Goal: Information Seeking & Learning: Check status

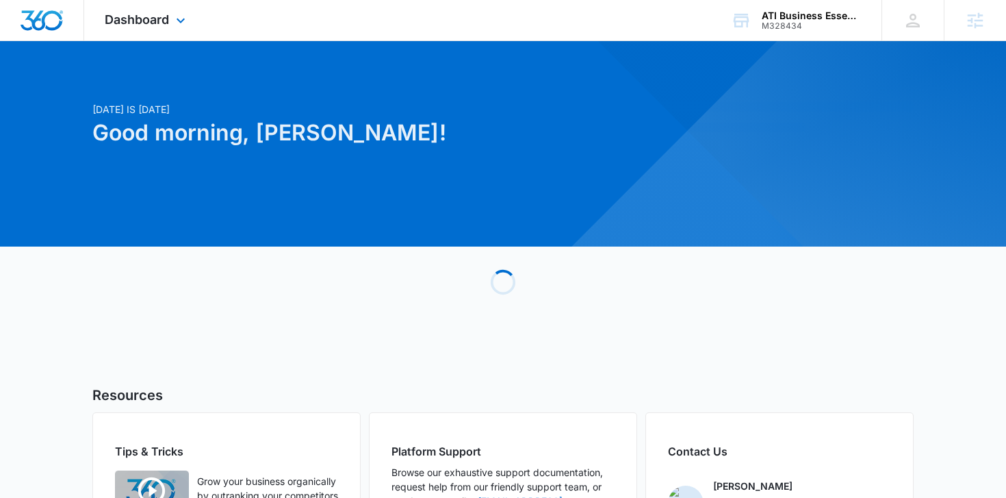
click at [163, 8] on div "Dashboard Apps Reputation Websites Forms CRM Email Social Shop Payments POS Con…" at bounding box center [146, 20] width 125 height 40
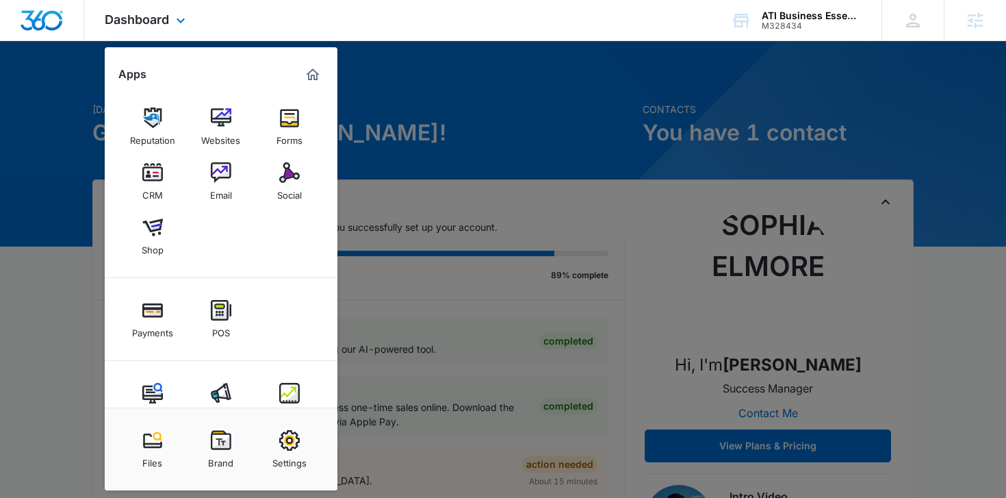
scroll to position [36, 0]
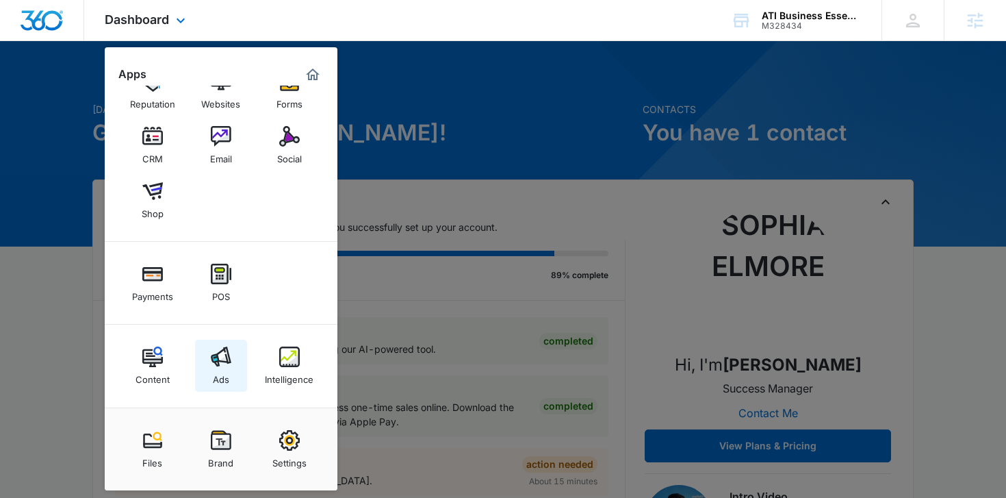
click at [231, 353] on img at bounding box center [221, 356] width 21 height 21
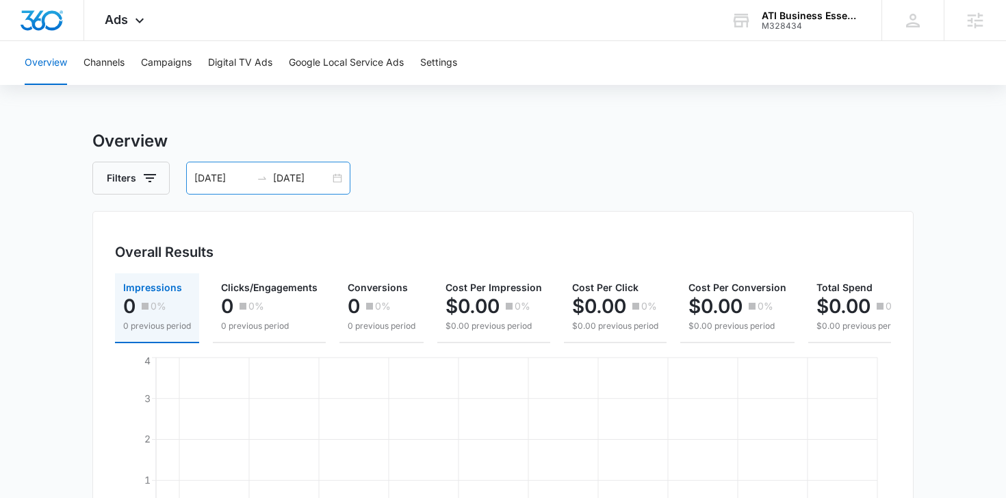
click at [338, 180] on div "08/17/2025 09/17/2025" at bounding box center [268, 178] width 164 height 33
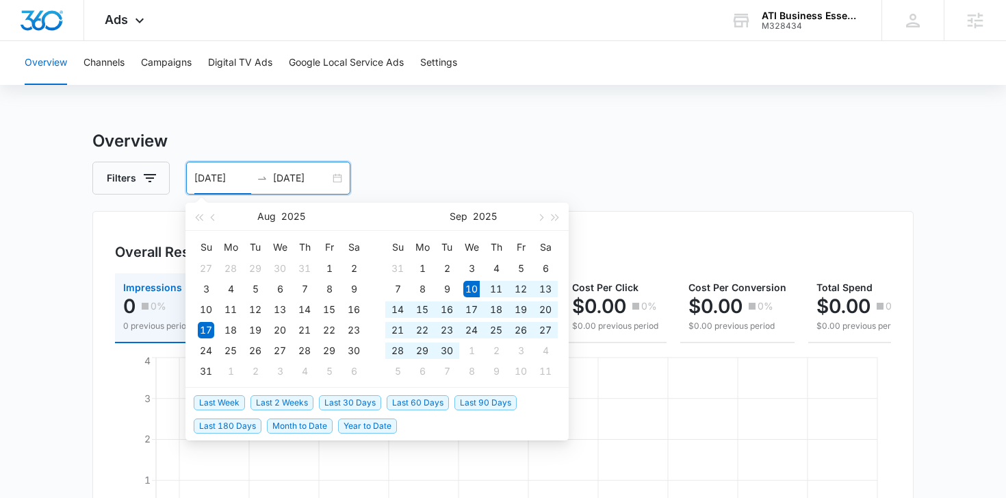
click at [349, 394] on li "Last 30 Days" at bounding box center [353, 401] width 68 height 23
click at [349, 401] on span "Last 30 Days" at bounding box center [350, 402] width 62 height 15
type input "[DATE]"
type input "10/10/2025"
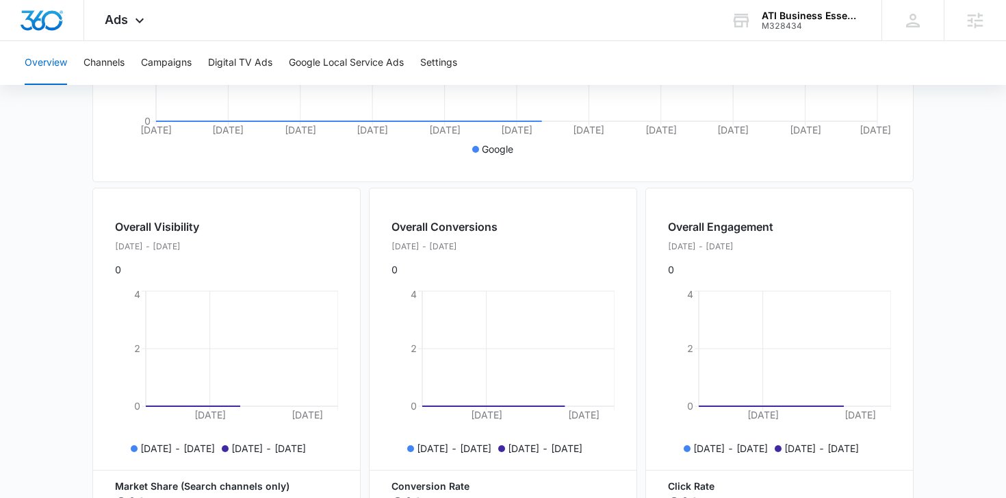
scroll to position [579, 0]
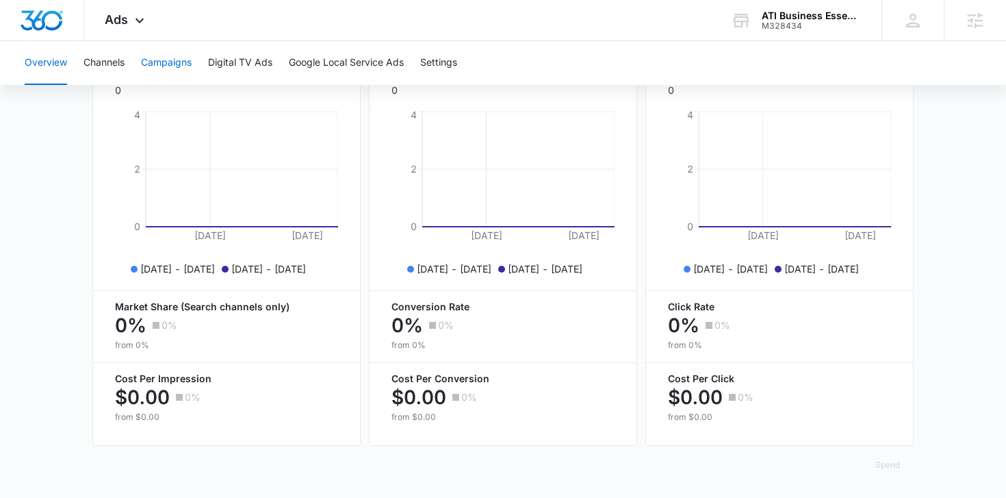
click at [188, 66] on button "Campaigns" at bounding box center [166, 63] width 51 height 44
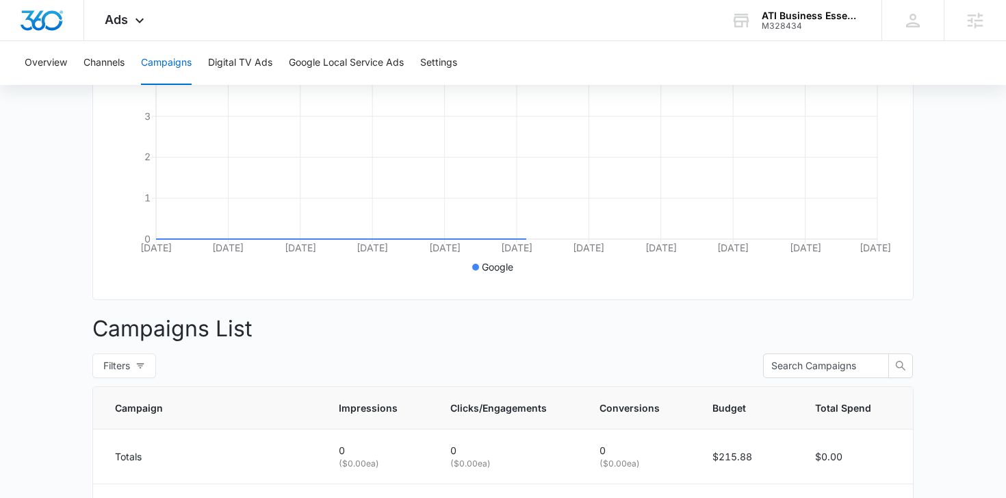
scroll to position [535, 0]
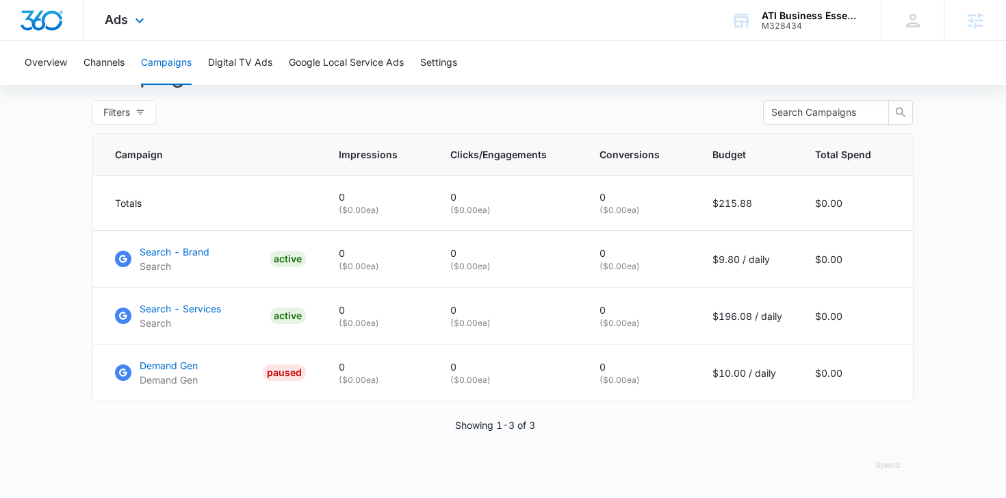
click at [116, 29] on div "Ads Apps Reputation Websites Forms CRM Email Social Shop Payments POS Content A…" at bounding box center [126, 20] width 84 height 40
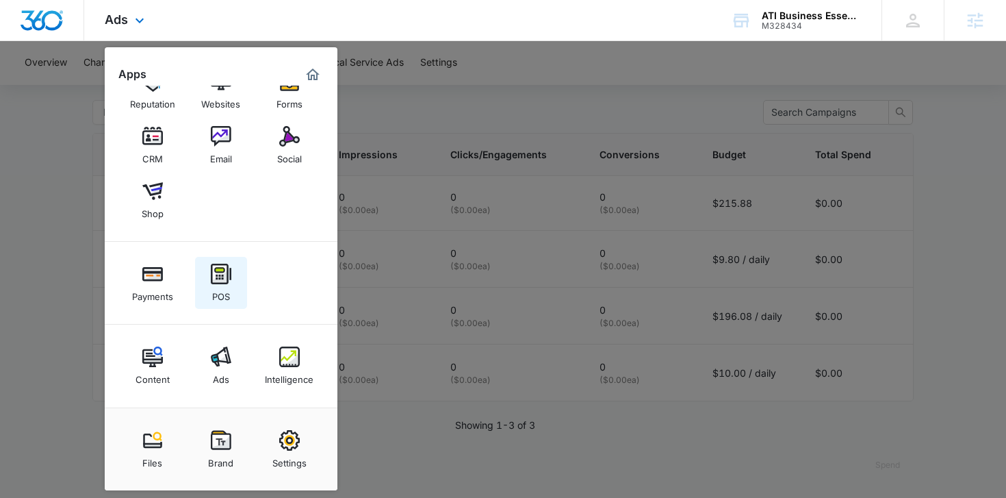
scroll to position [0, 0]
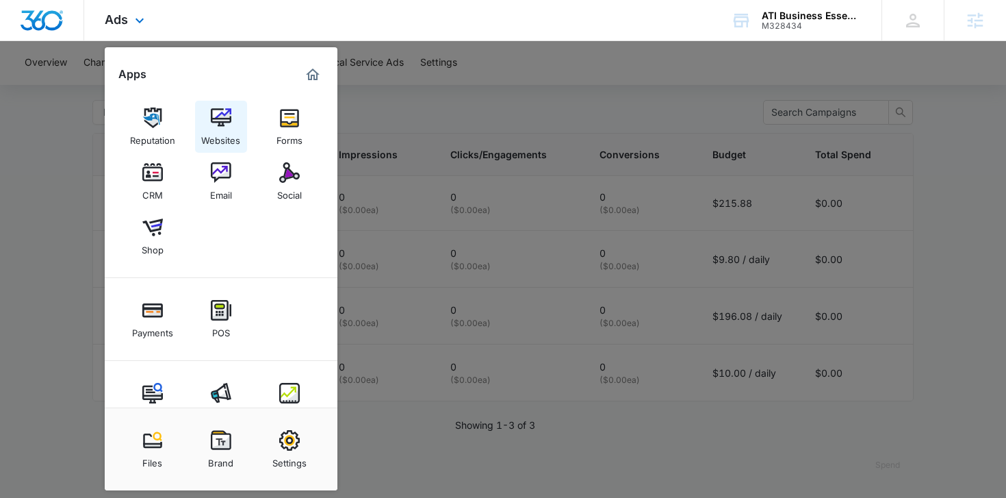
click at [243, 112] on link "Websites" at bounding box center [221, 127] width 52 height 52
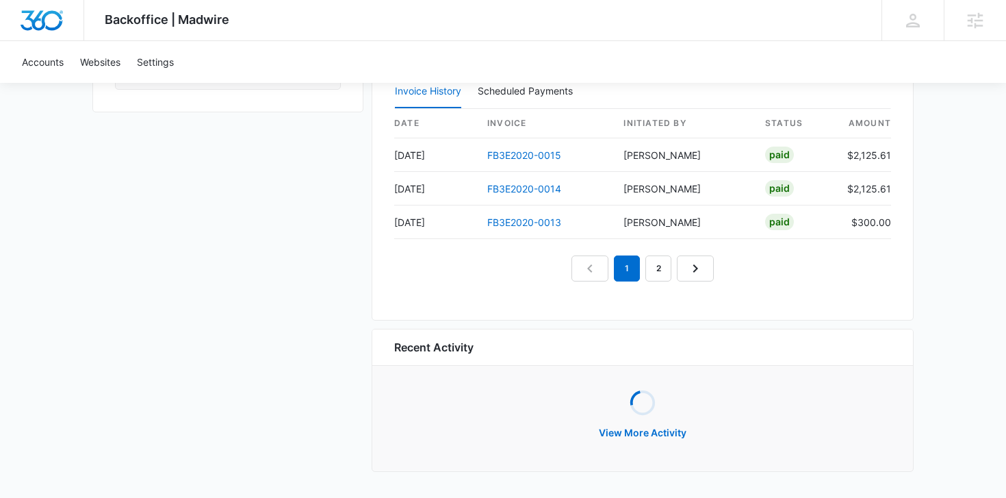
scroll to position [1347, 0]
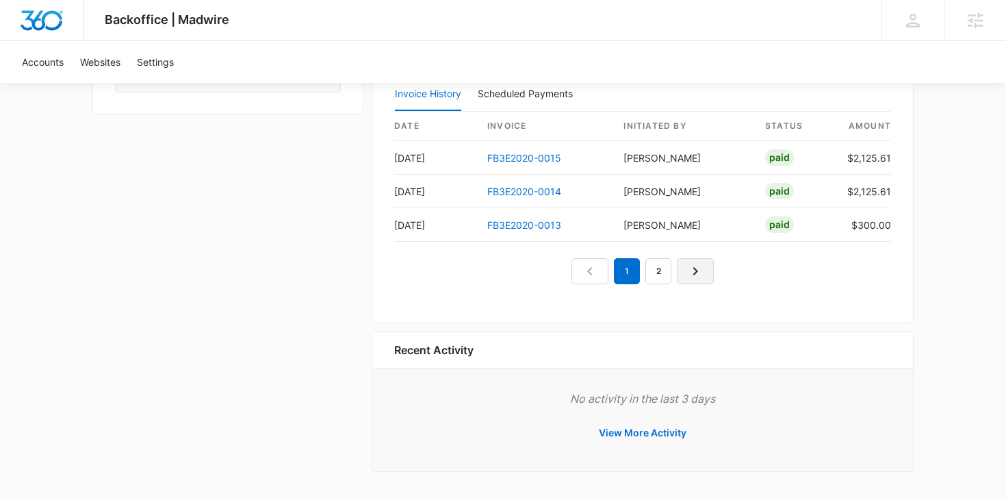
click at [700, 276] on icon "Next Page" at bounding box center [695, 271] width 16 height 16
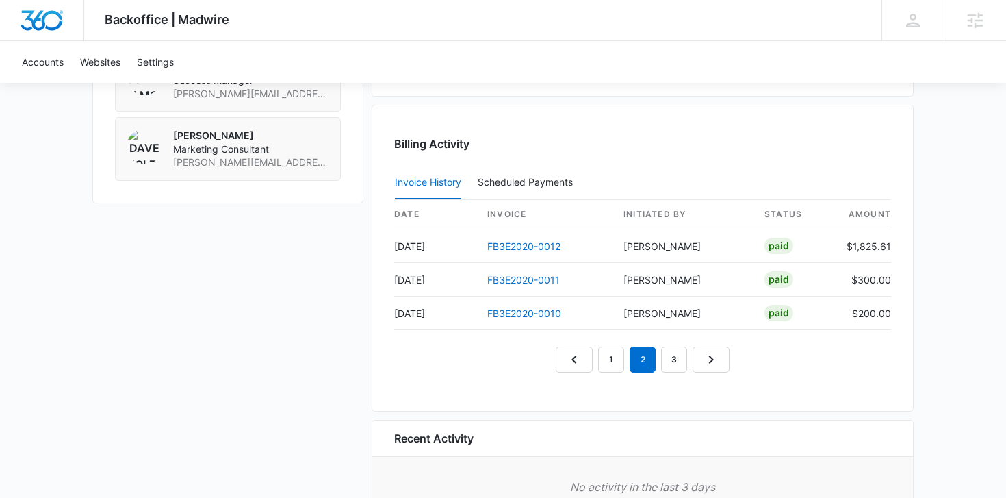
scroll to position [1251, 0]
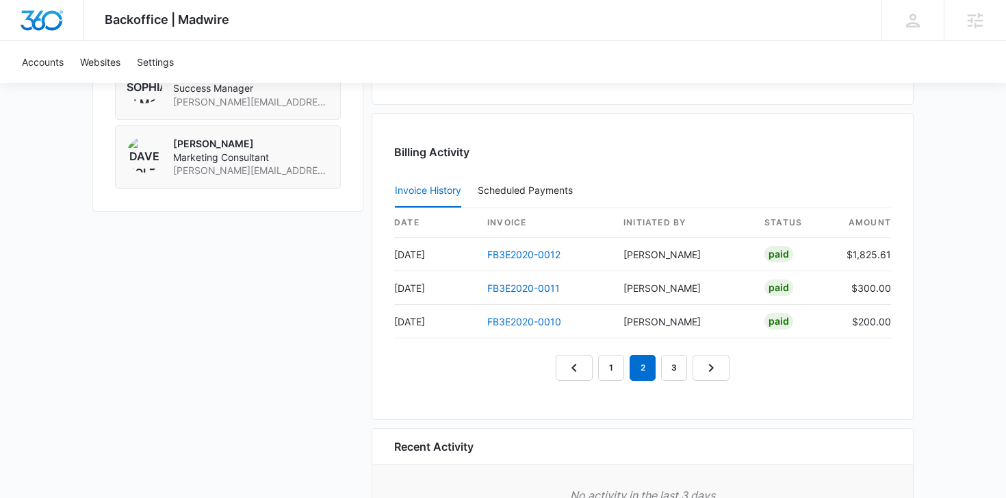
click at [707, 382] on div "Billing Activity Invoice History Scheduled Payments 0 date invoice Initiated By…" at bounding box center [643, 266] width 542 height 307
click at [707, 359] on icon "Next Page" at bounding box center [711, 367] width 16 height 16
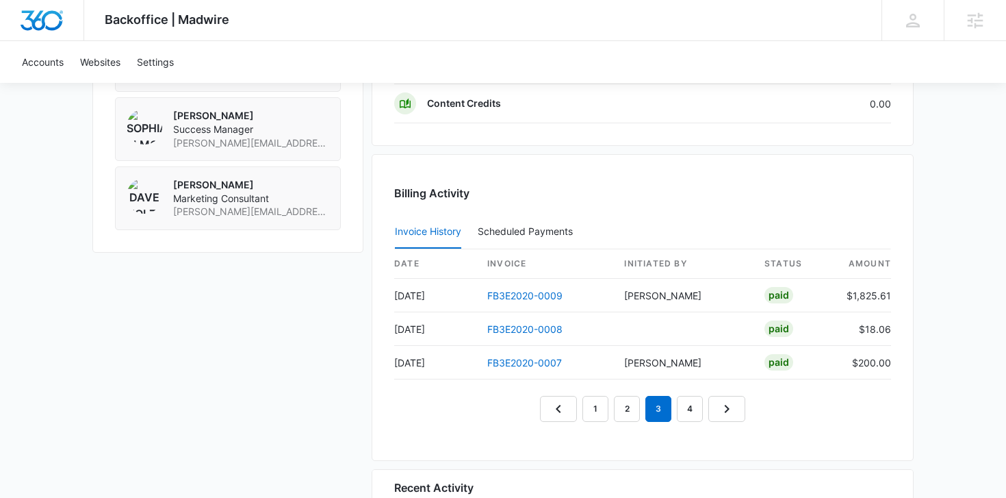
click at [795, 422] on div "Billing Activity Invoice History Scheduled Payments 0 date invoice Initiated By…" at bounding box center [643, 307] width 542 height 307
click at [727, 416] on icon "Next Page" at bounding box center [727, 409] width 16 height 16
click at [642, 413] on link "3" at bounding box center [643, 409] width 26 height 26
click at [514, 294] on link "FB3E2020-0009" at bounding box center [524, 296] width 75 height 12
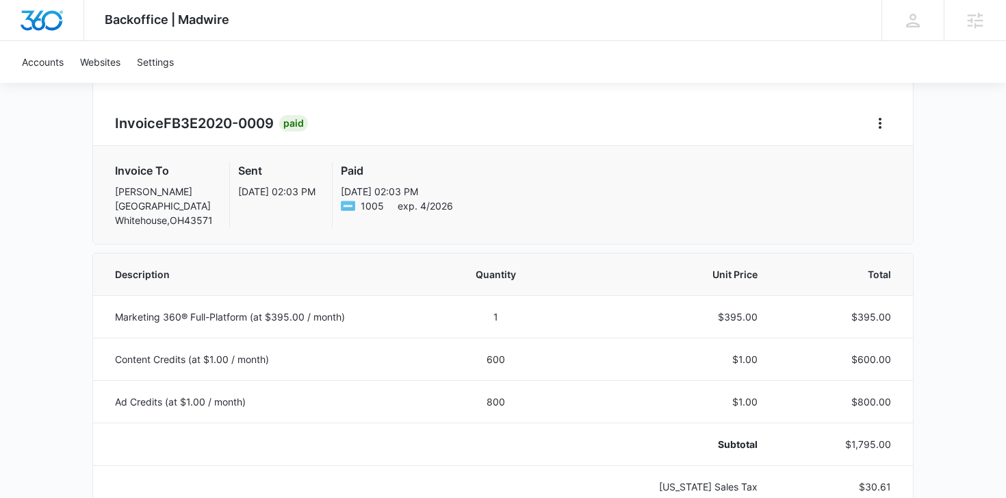
scroll to position [256, 0]
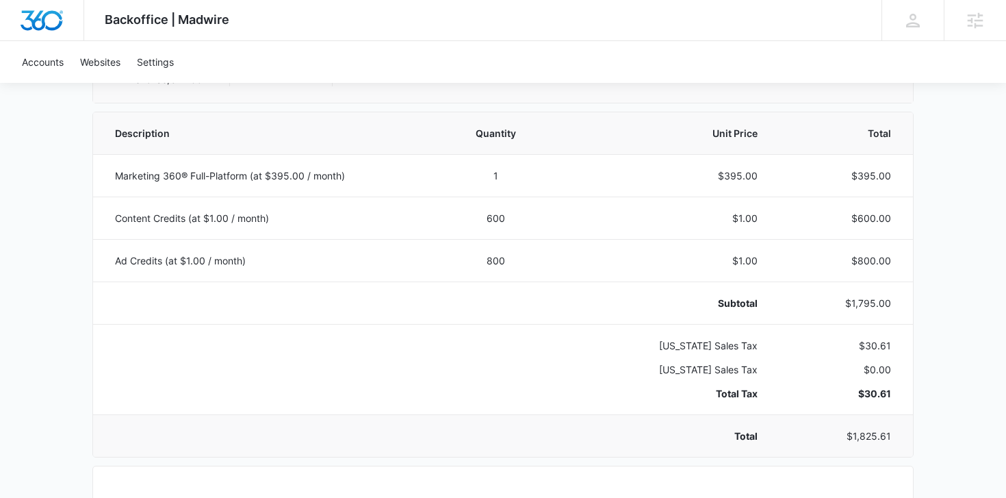
scroll to position [888, 0]
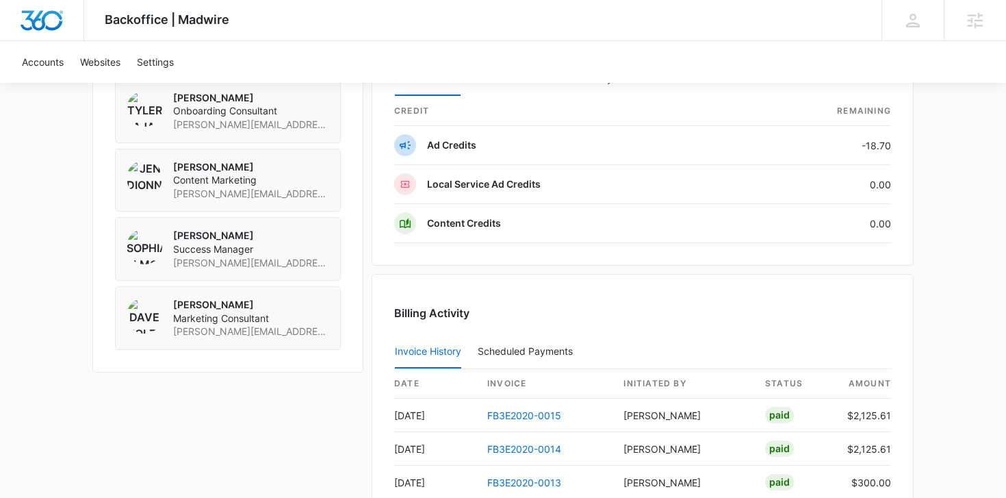
scroll to position [1347, 0]
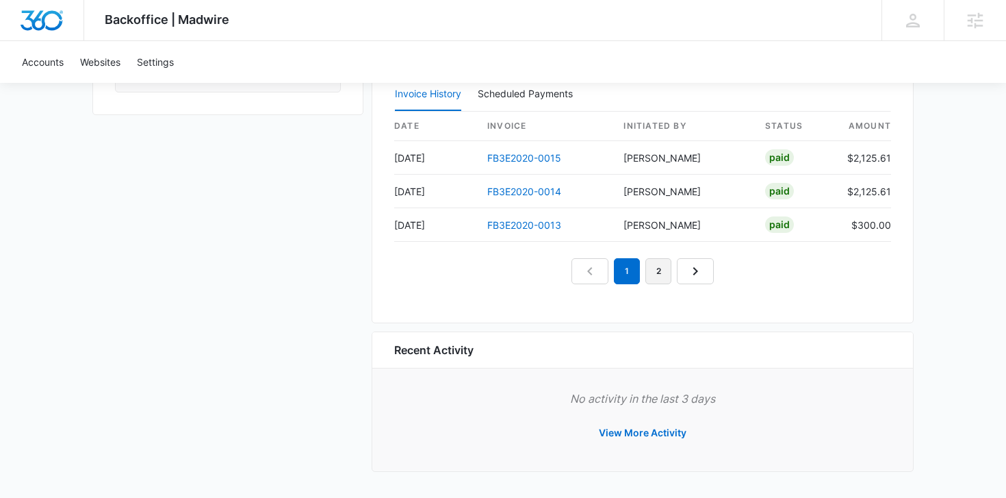
click at [668, 275] on link "2" at bounding box center [659, 271] width 26 height 26
click at [706, 271] on icon "Next Page" at bounding box center [711, 271] width 16 height 16
click at [632, 270] on link "2" at bounding box center [627, 271] width 26 height 26
click at [655, 264] on link "3" at bounding box center [659, 271] width 26 height 26
click at [622, 273] on link "2" at bounding box center [627, 271] width 26 height 26
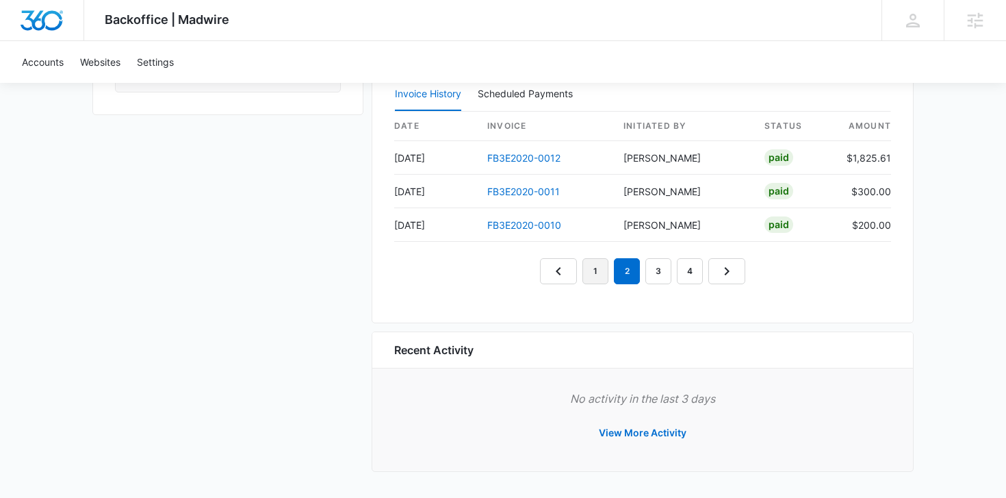
click at [593, 270] on link "1" at bounding box center [596, 271] width 26 height 26
click at [513, 193] on link "FB3E2020-0014" at bounding box center [524, 192] width 74 height 12
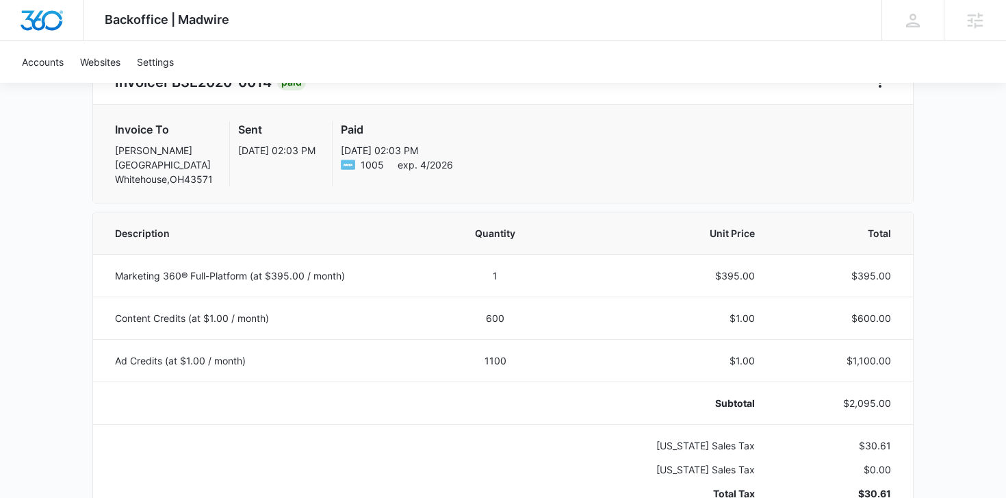
scroll to position [166, 0]
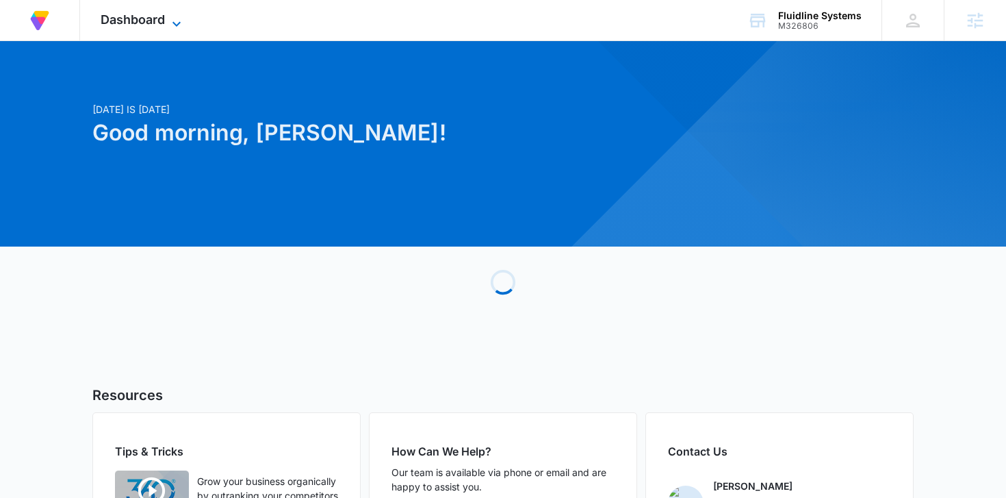
click at [147, 17] on span "Dashboard" at bounding box center [133, 19] width 64 height 14
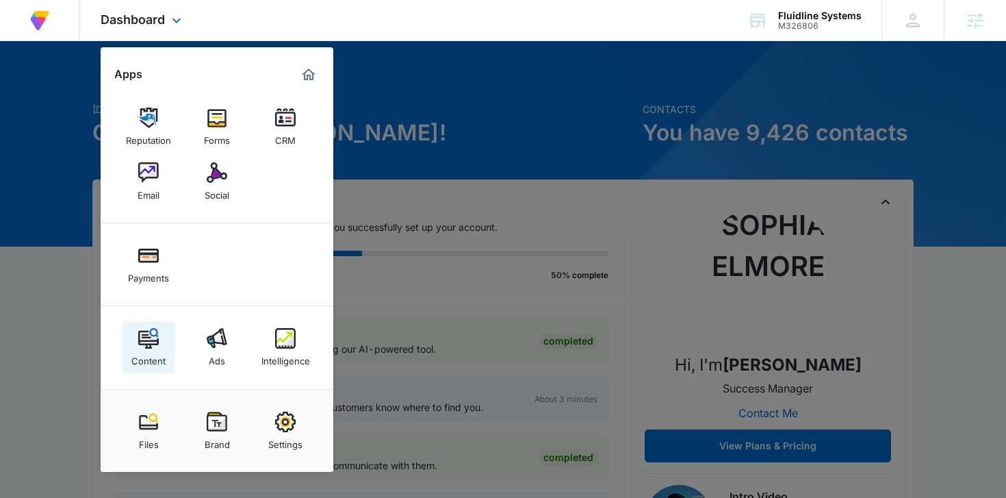
click at [153, 344] on img at bounding box center [148, 338] width 21 height 21
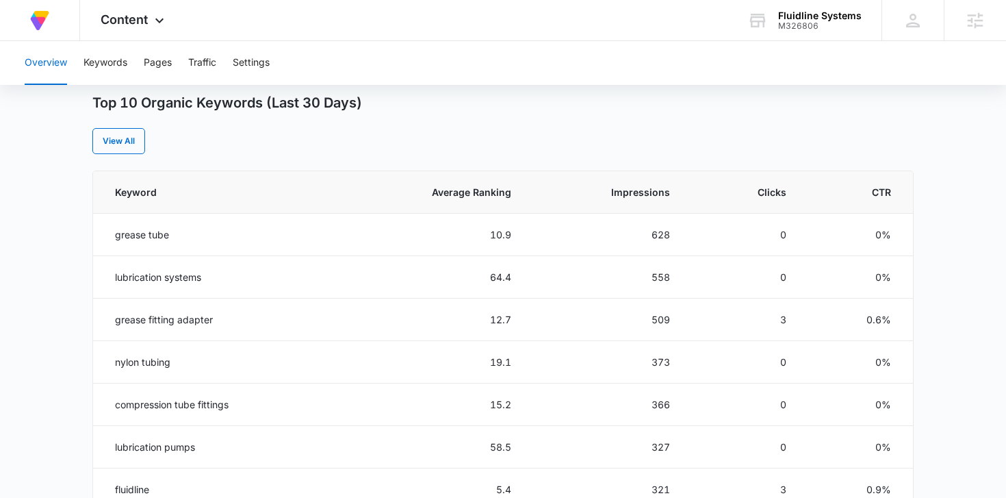
scroll to position [543, 0]
click at [146, 67] on button "Pages" at bounding box center [158, 63] width 28 height 44
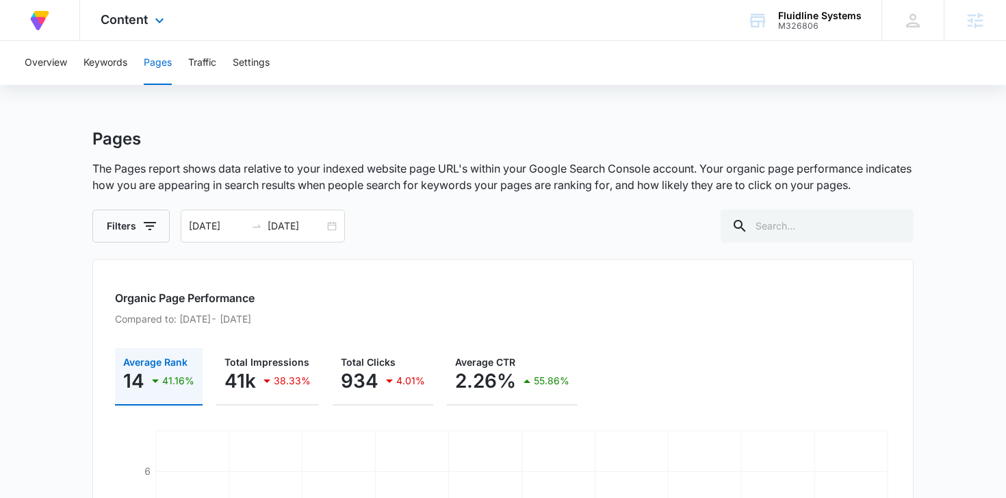
click at [131, 11] on div "Content Apps Reputation Forms CRM Email Social Payments Content Ads Intelligenc…" at bounding box center [134, 20] width 108 height 40
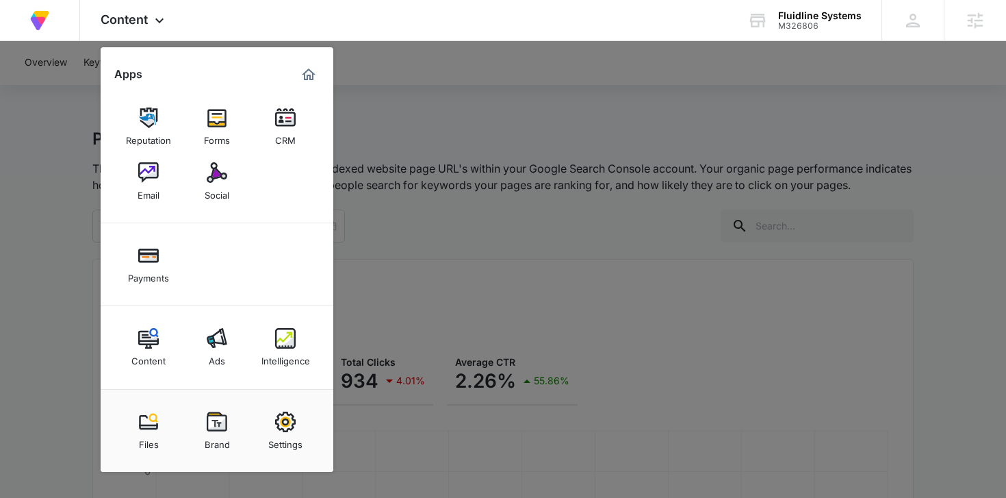
click at [62, 173] on div at bounding box center [503, 249] width 1006 height 498
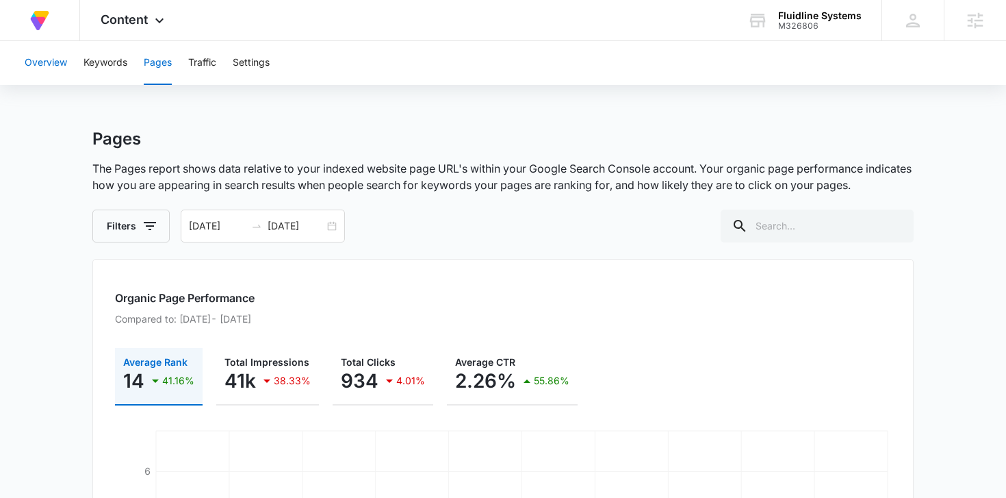
click at [45, 71] on button "Overview" at bounding box center [46, 63] width 42 height 44
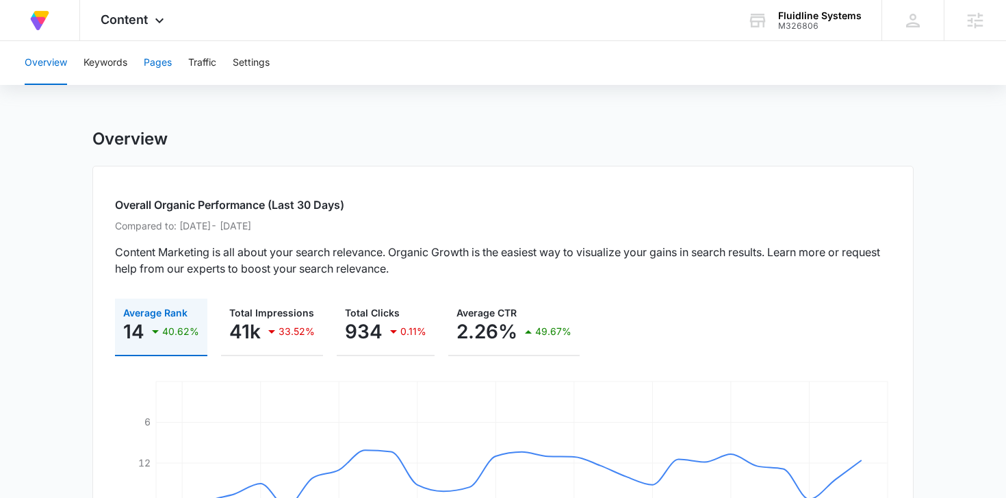
click at [159, 70] on button "Pages" at bounding box center [158, 63] width 28 height 44
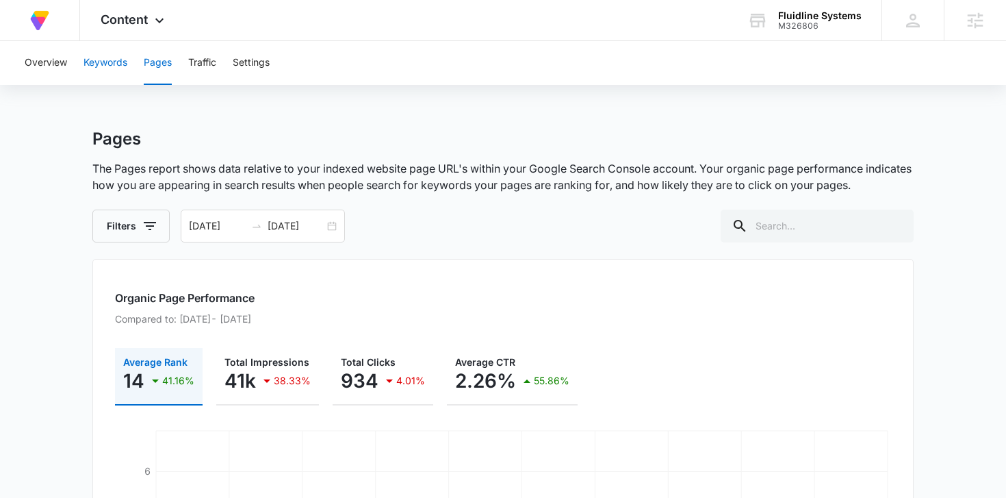
click at [123, 68] on button "Keywords" at bounding box center [106, 63] width 44 height 44
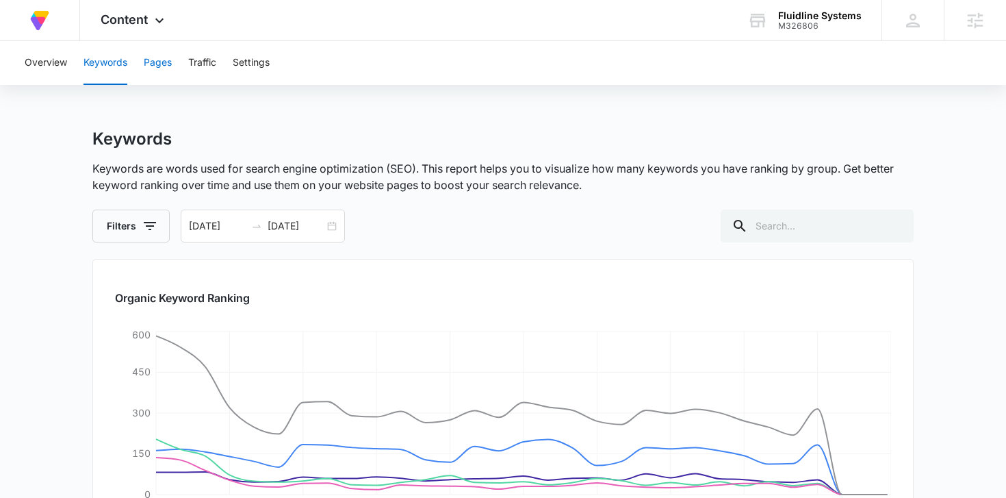
click at [163, 69] on button "Pages" at bounding box center [158, 63] width 28 height 44
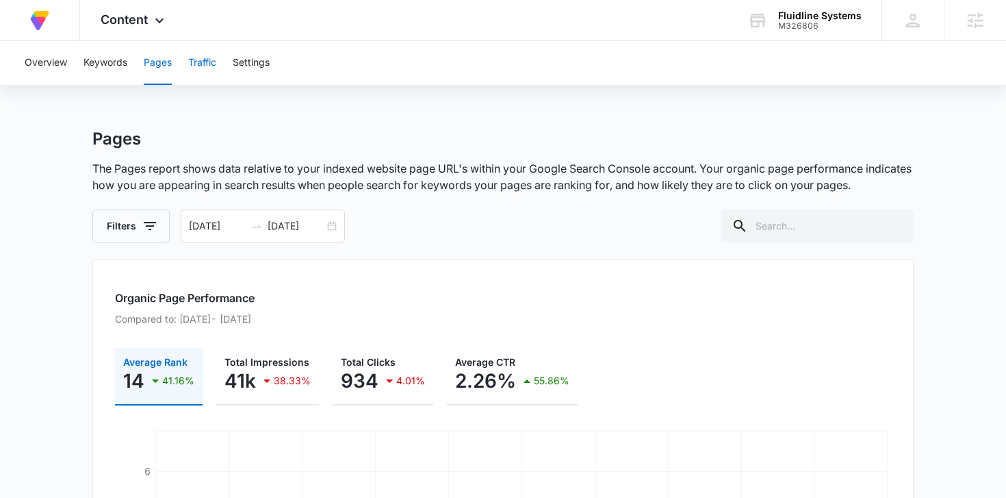
click at [195, 71] on button "Traffic" at bounding box center [202, 63] width 28 height 44
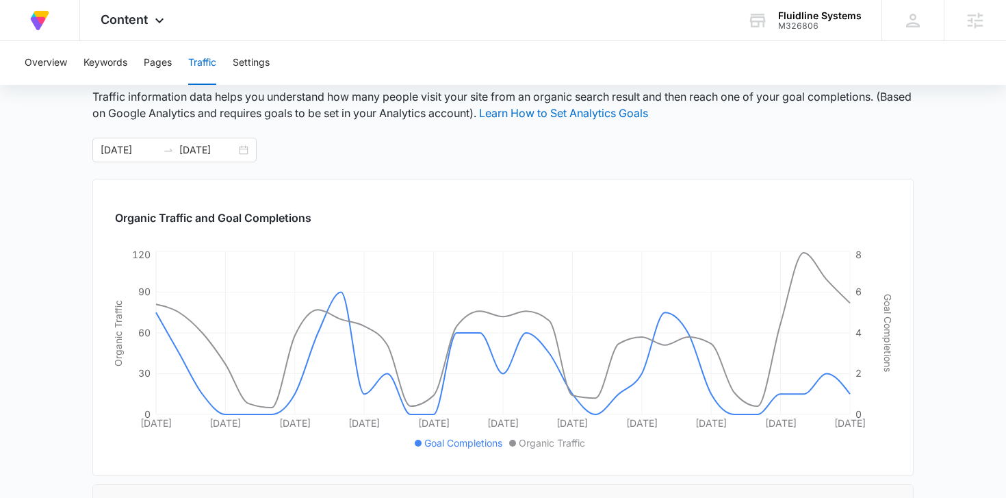
scroll to position [71, 0]
click at [168, 66] on button "Pages" at bounding box center [158, 63] width 28 height 44
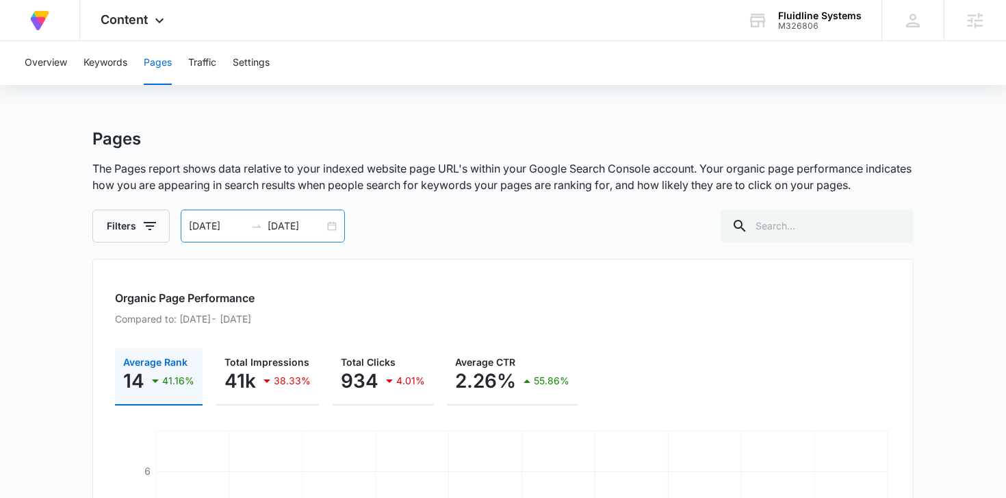
click at [331, 229] on div "[DATE] [DATE]" at bounding box center [263, 226] width 164 height 33
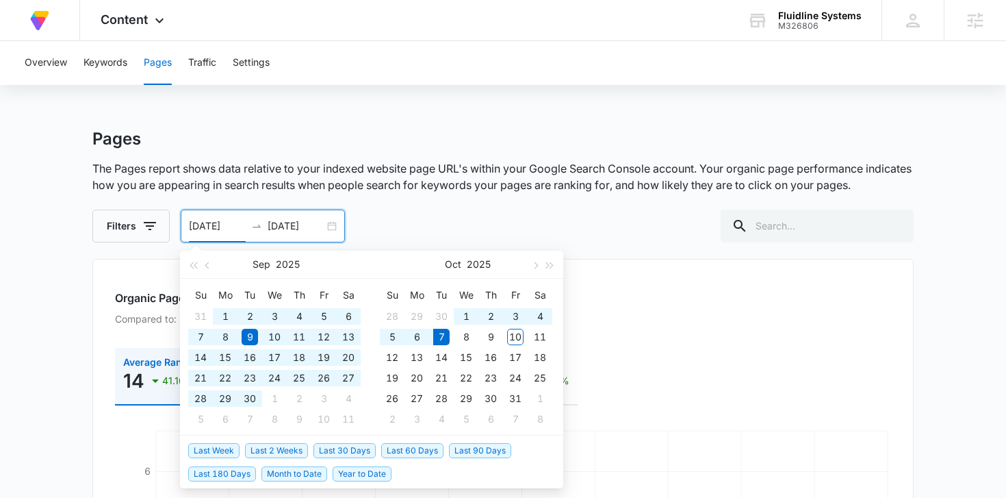
click at [344, 470] on span "Year to Date" at bounding box center [362, 473] width 59 height 15
type input "[DATE]"
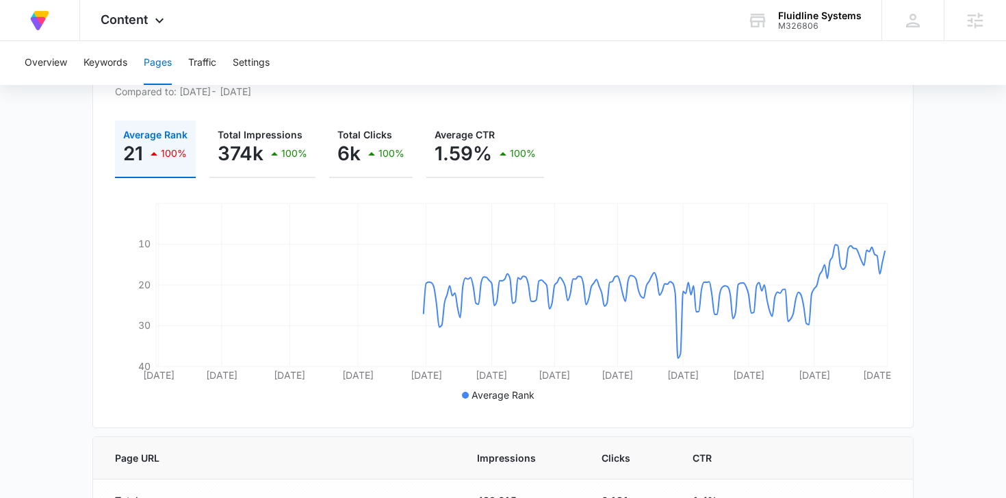
scroll to position [166, 0]
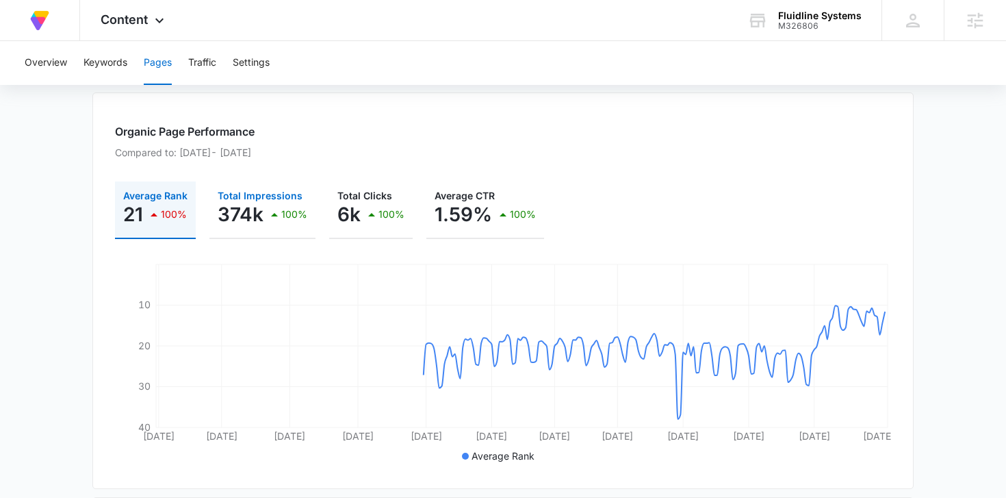
click at [254, 218] on p "374k" at bounding box center [241, 214] width 46 height 22
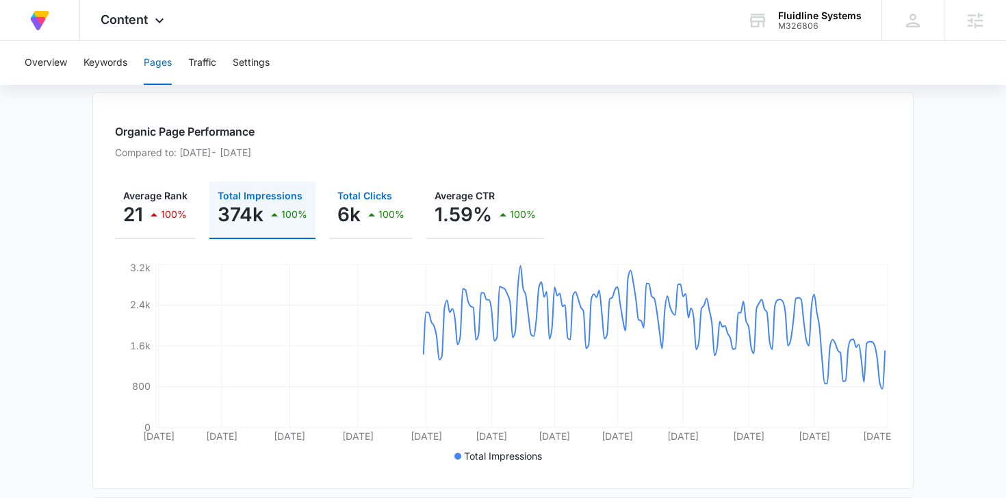
click at [350, 218] on p "6k" at bounding box center [349, 214] width 23 height 22
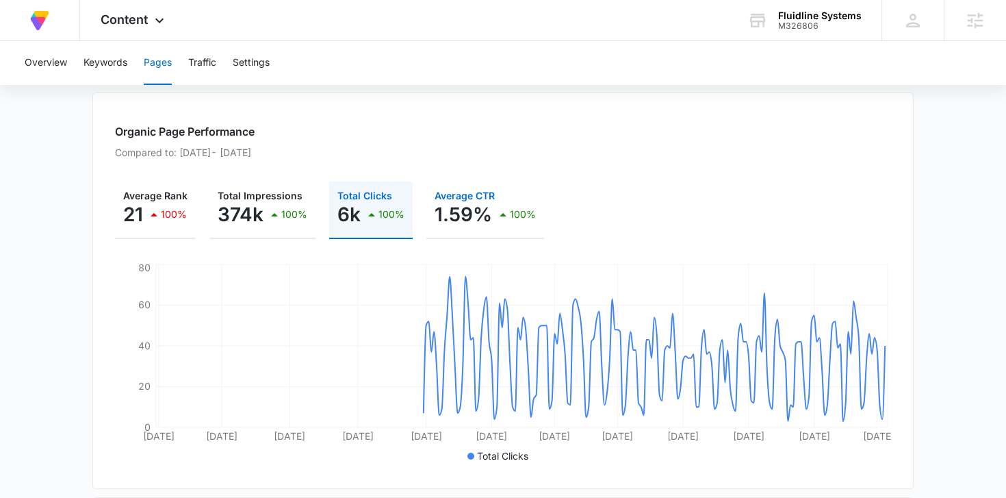
click at [453, 225] on p "1.59%" at bounding box center [464, 214] width 58 height 22
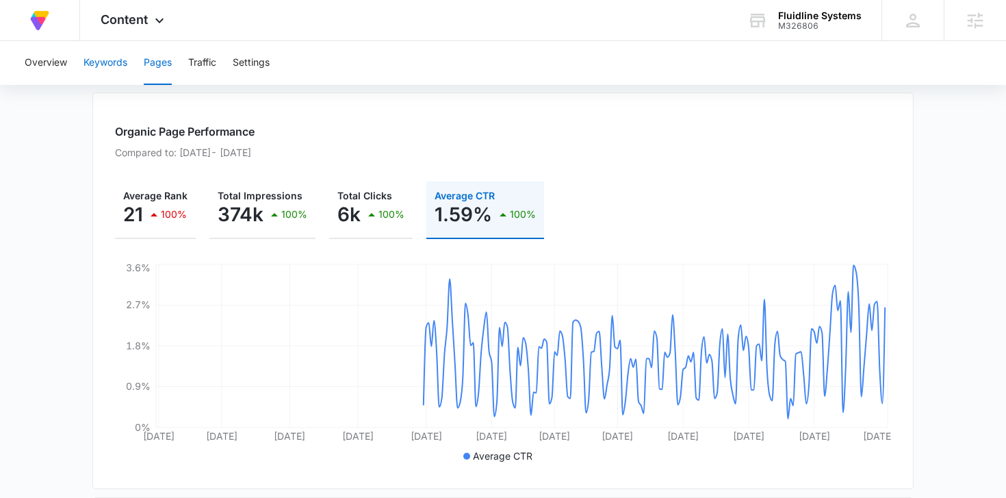
click at [91, 54] on button "Keywords" at bounding box center [106, 63] width 44 height 44
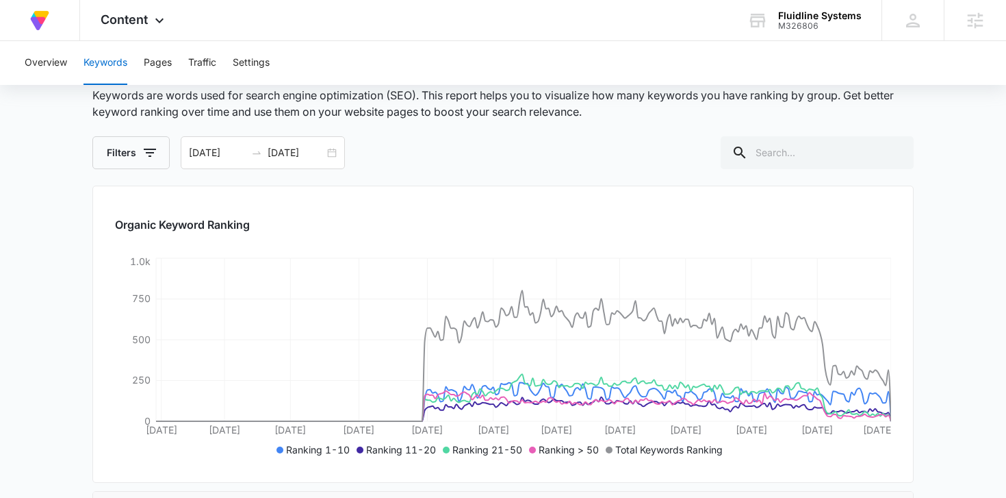
scroll to position [73, 0]
click at [55, 68] on button "Overview" at bounding box center [46, 63] width 42 height 44
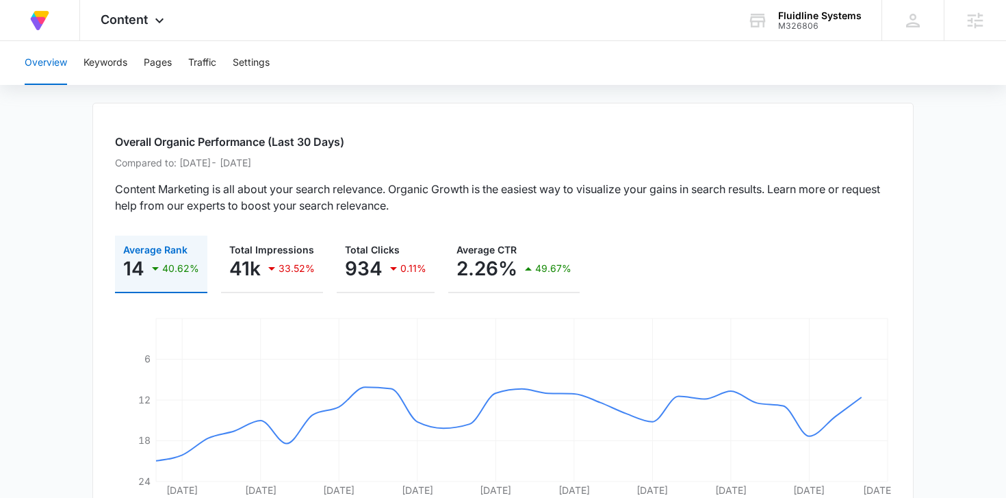
scroll to position [53, 0]
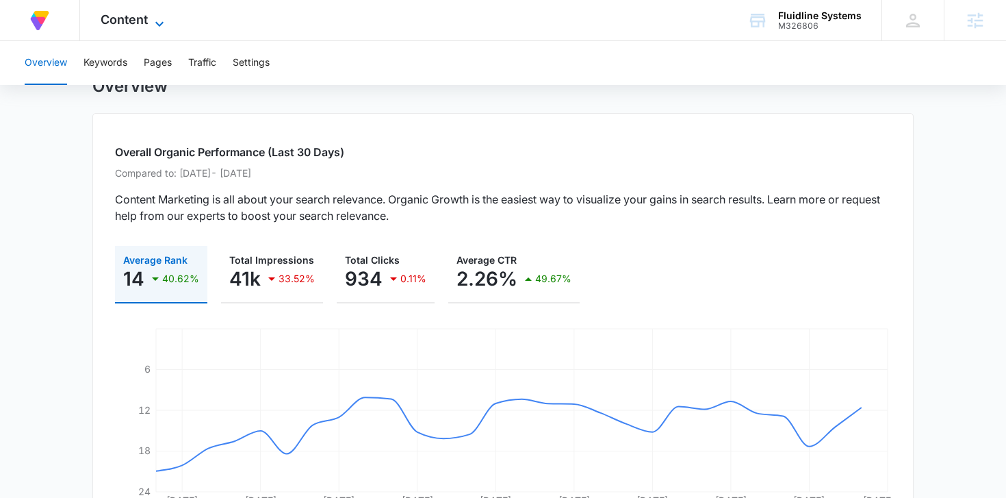
click at [151, 25] on icon at bounding box center [159, 24] width 16 height 16
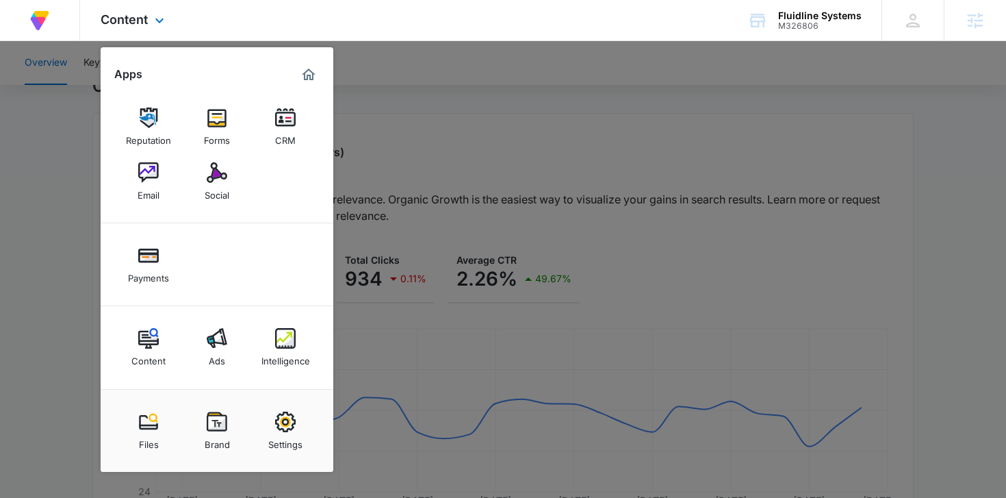
click at [274, 317] on div "Content Ads Intelligence" at bounding box center [217, 347] width 233 height 83
click at [294, 340] on img at bounding box center [285, 338] width 21 height 21
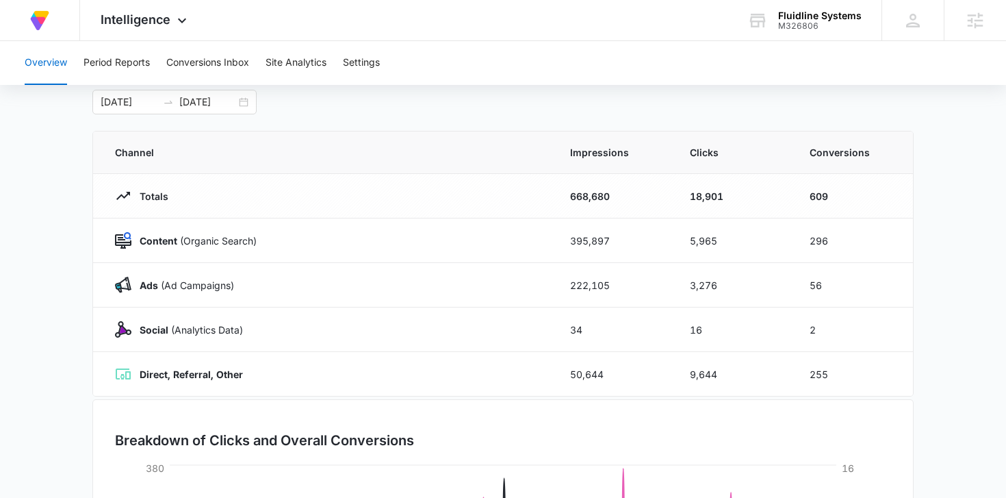
scroll to position [75, 0]
click at [117, 62] on button "Period Reports" at bounding box center [117, 63] width 66 height 44
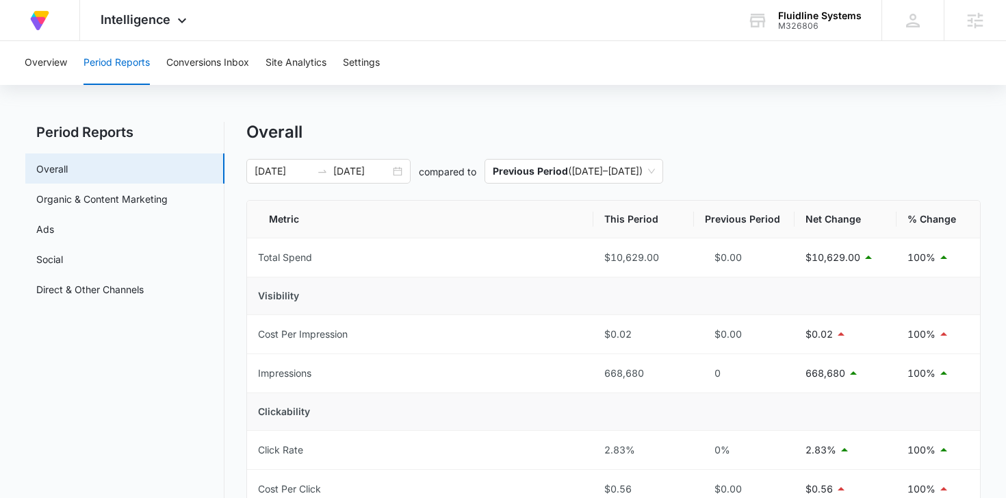
scroll to position [8, 0]
click at [168, 192] on link "Organic & Content Marketing" at bounding box center [101, 198] width 131 height 14
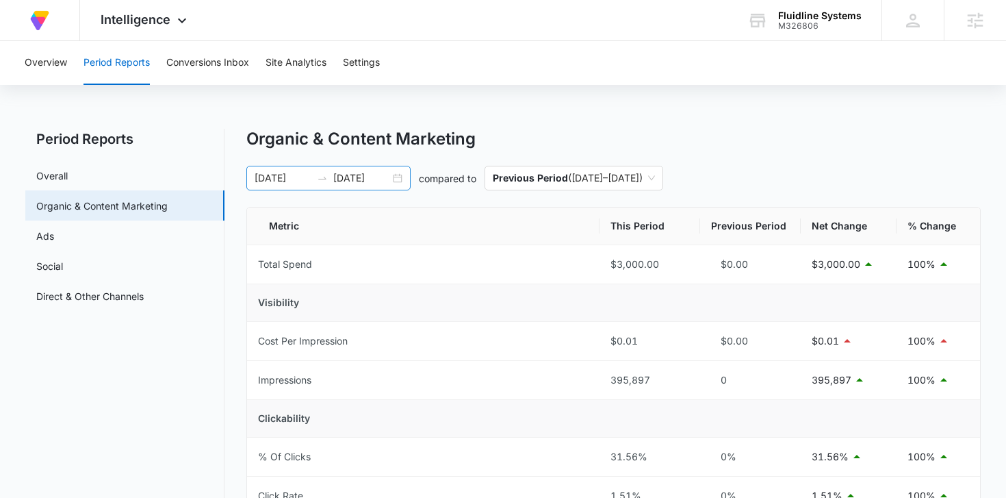
click at [393, 178] on div "[DATE] [DATE]" at bounding box center [328, 178] width 164 height 25
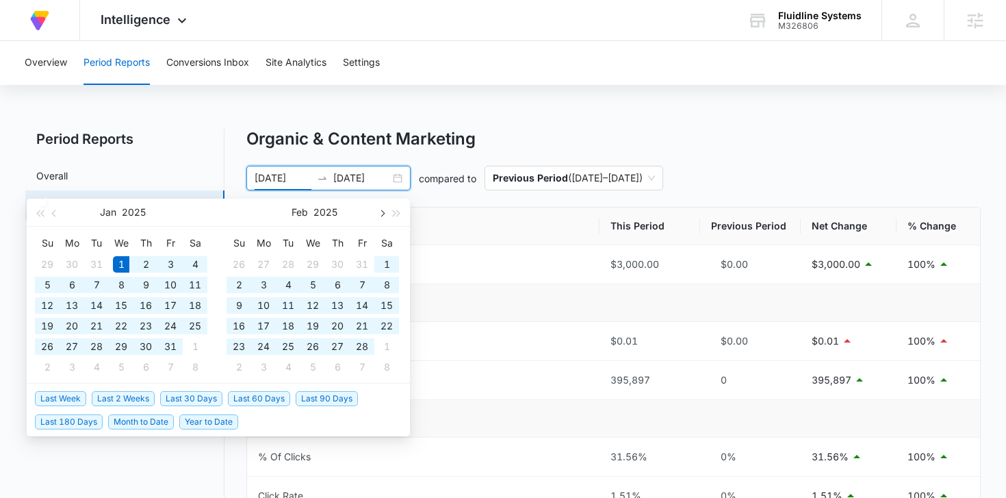
click at [382, 214] on span "button" at bounding box center [381, 213] width 7 height 7
type input "[DATE]"
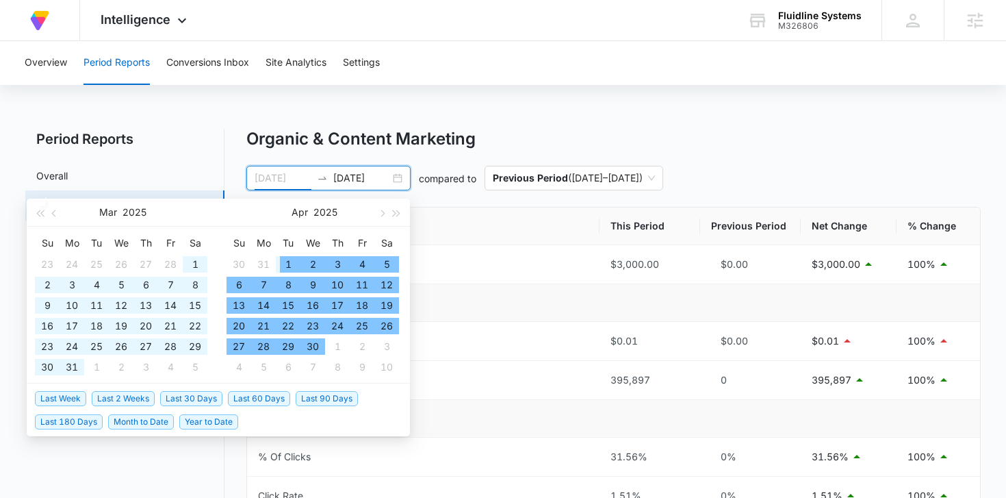
click at [285, 263] on div "1" at bounding box center [288, 264] width 16 height 16
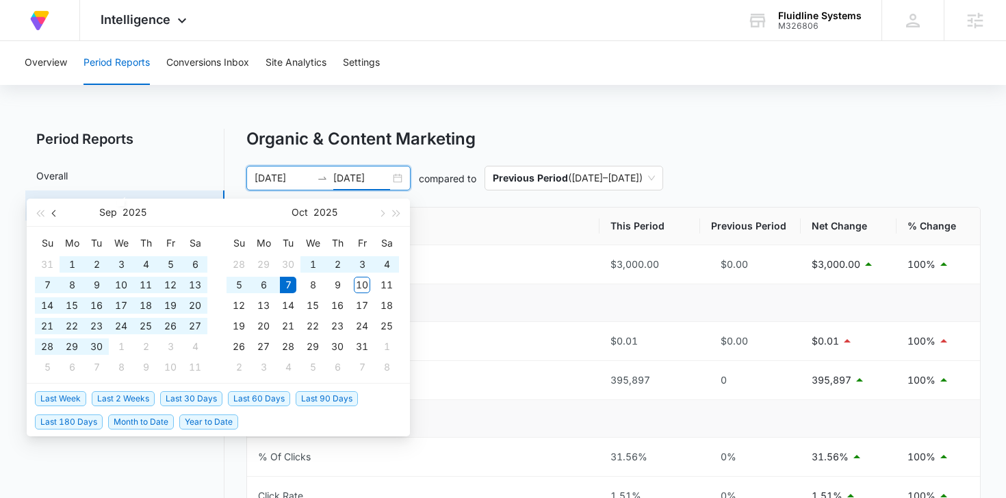
click at [53, 214] on span "button" at bounding box center [55, 213] width 7 height 7
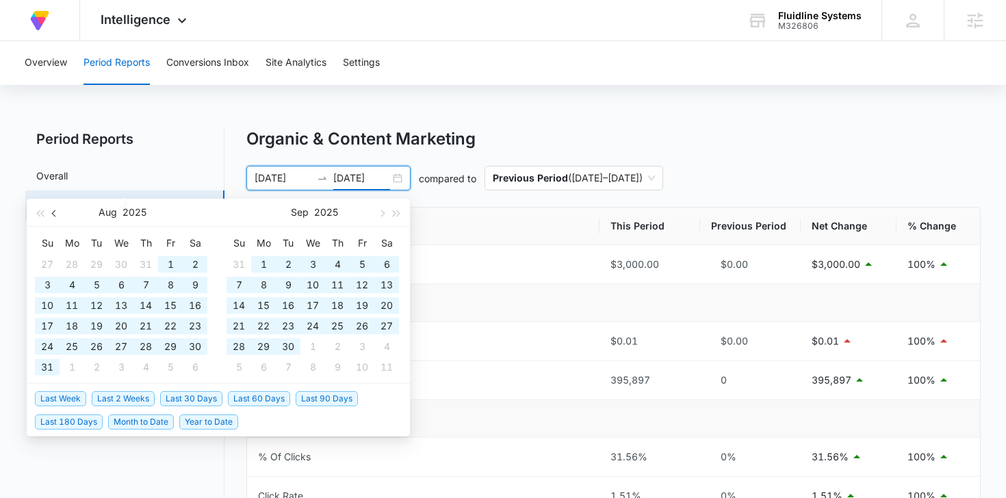
click at [53, 214] on span "button" at bounding box center [55, 213] width 7 height 7
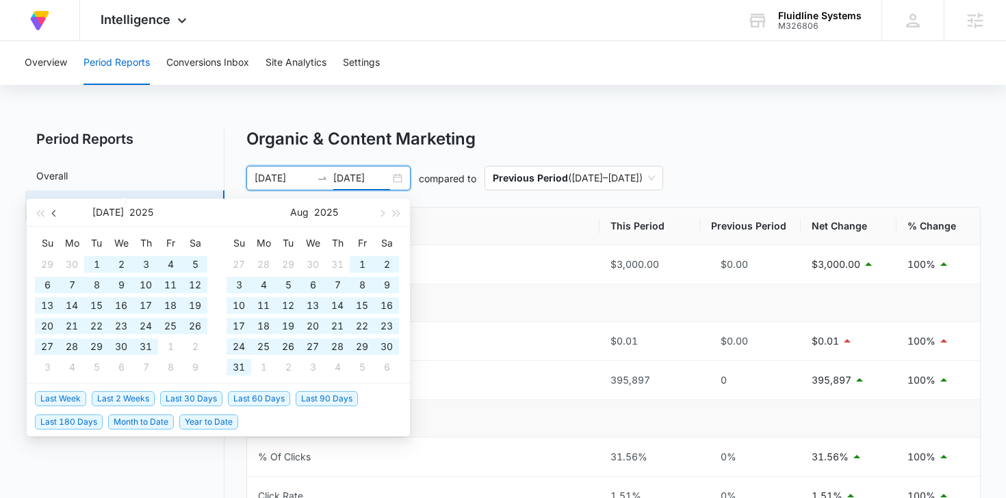
click at [53, 214] on span "button" at bounding box center [55, 213] width 7 height 7
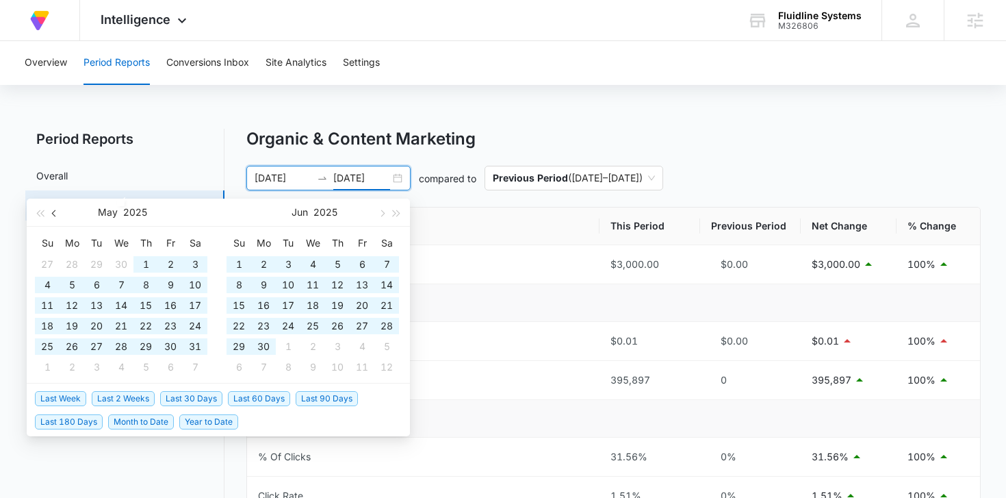
click at [53, 215] on span "button" at bounding box center [55, 213] width 7 height 7
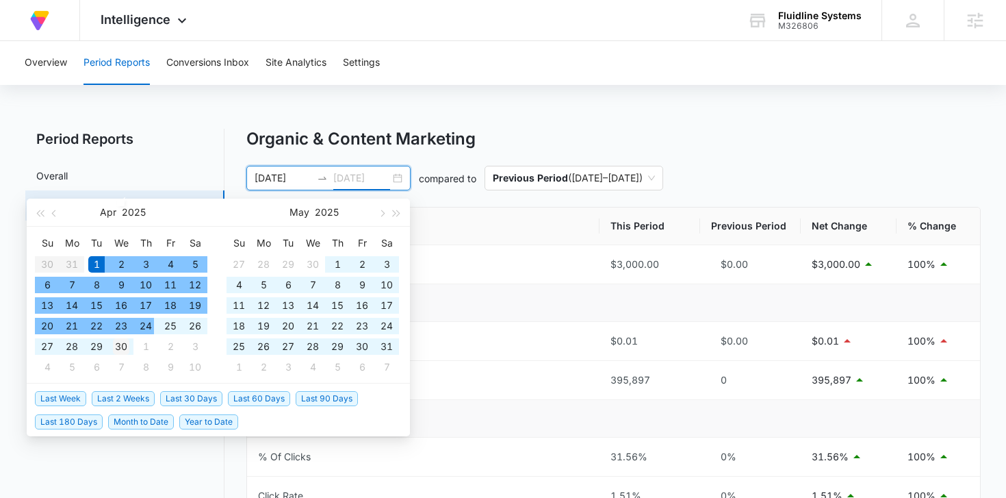
type input "[DATE]"
click at [121, 342] on div "30" at bounding box center [121, 346] width 16 height 16
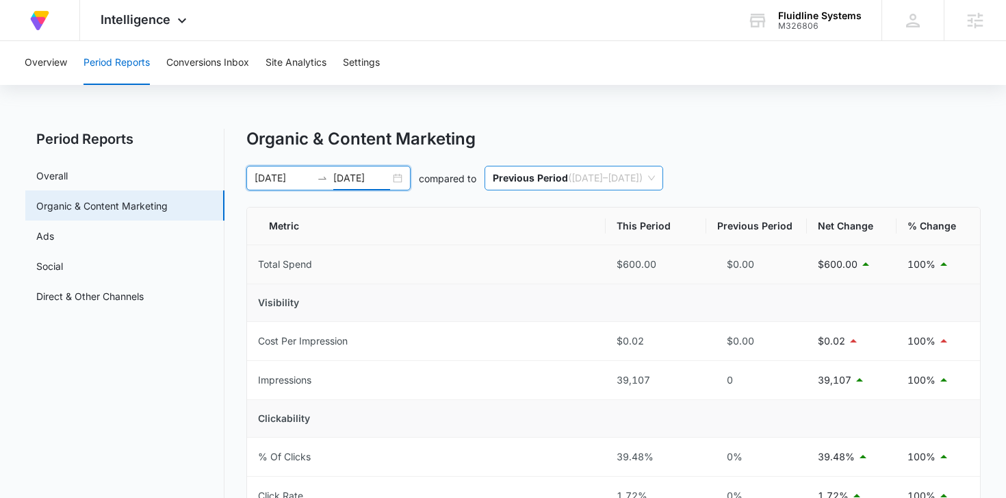
click at [663, 182] on div "Previous Period ( [DATE] – [DATE] )" at bounding box center [574, 178] width 179 height 25
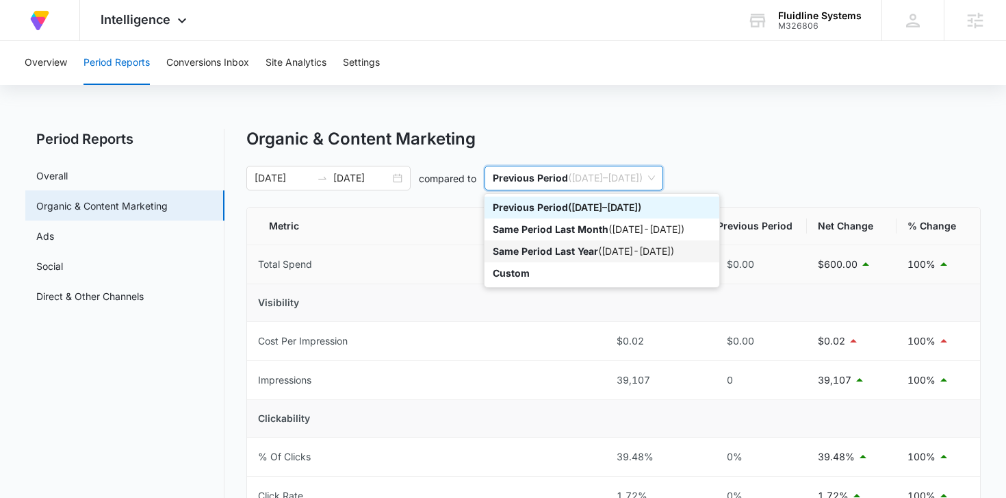
click at [613, 261] on div "Same Period Last Year ( [DATE] - [DATE] )" at bounding box center [602, 251] width 235 height 22
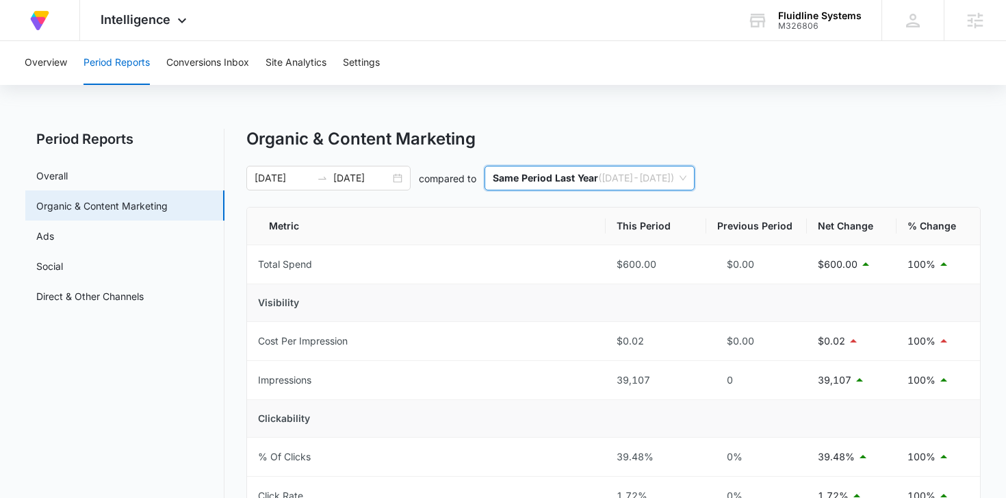
click at [668, 172] on span "Same Period Last Year ( [DATE] - [DATE] )" at bounding box center [590, 177] width 194 height 23
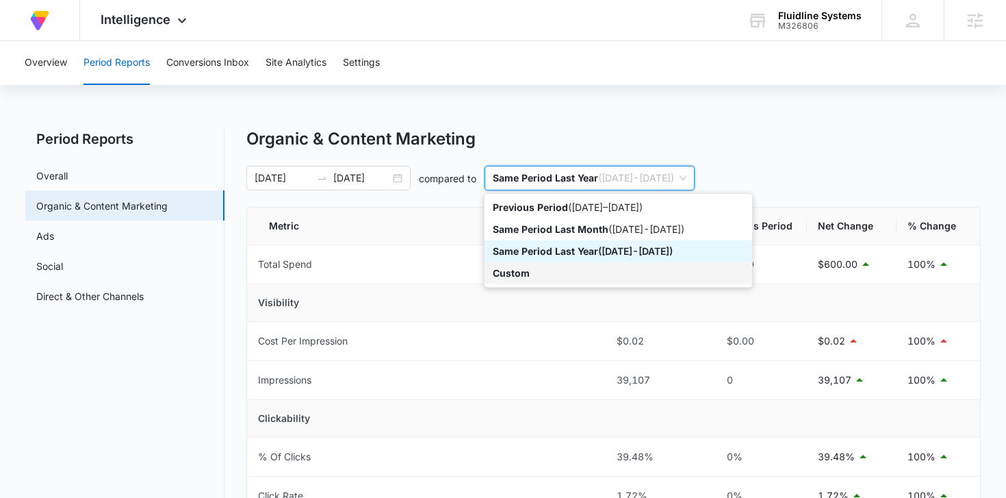
click at [564, 268] on div "Custom" at bounding box center [618, 273] width 251 height 15
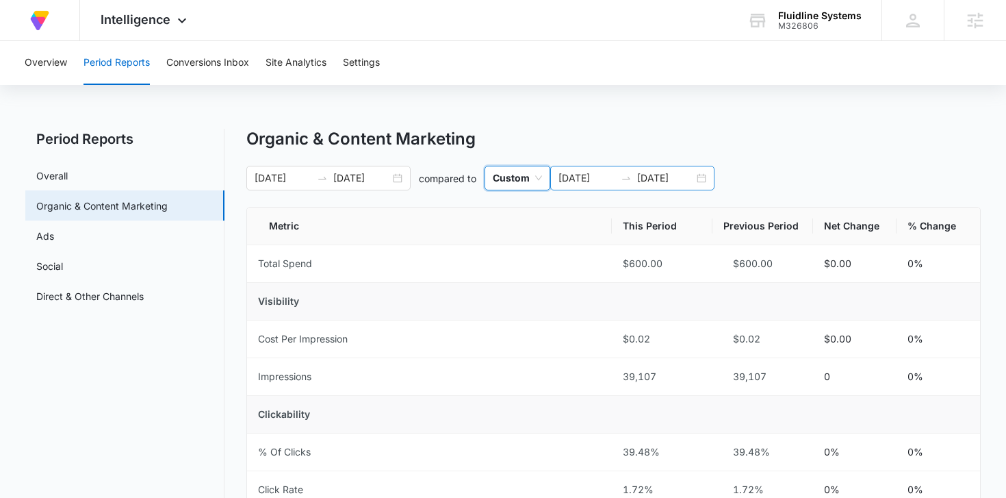
click at [600, 186] on div "[DATE] [DATE]" at bounding box center [632, 178] width 164 height 25
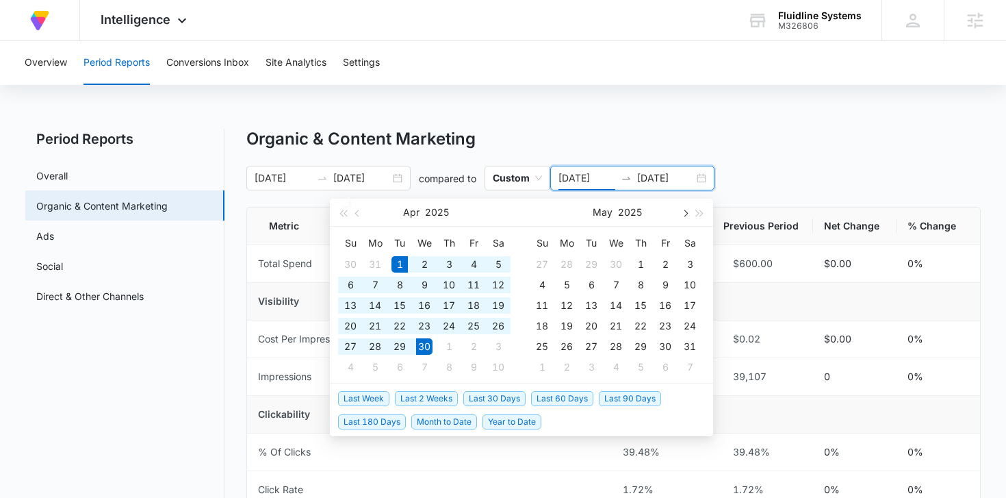
click at [685, 212] on span "button" at bounding box center [684, 213] width 7 height 7
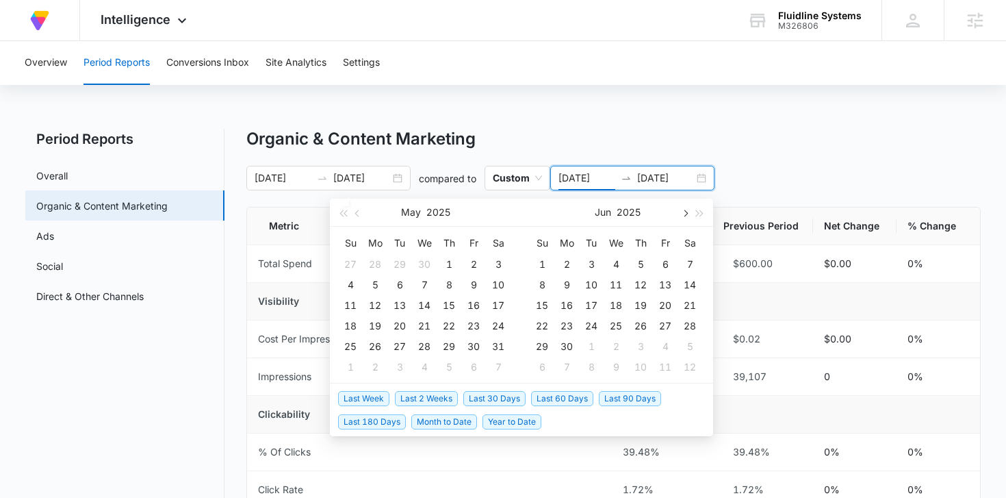
click at [685, 212] on span "button" at bounding box center [684, 213] width 7 height 7
click at [685, 213] on span "button" at bounding box center [684, 213] width 7 height 7
type input "[DATE]"
click at [564, 262] on div "1" at bounding box center [567, 264] width 16 height 16
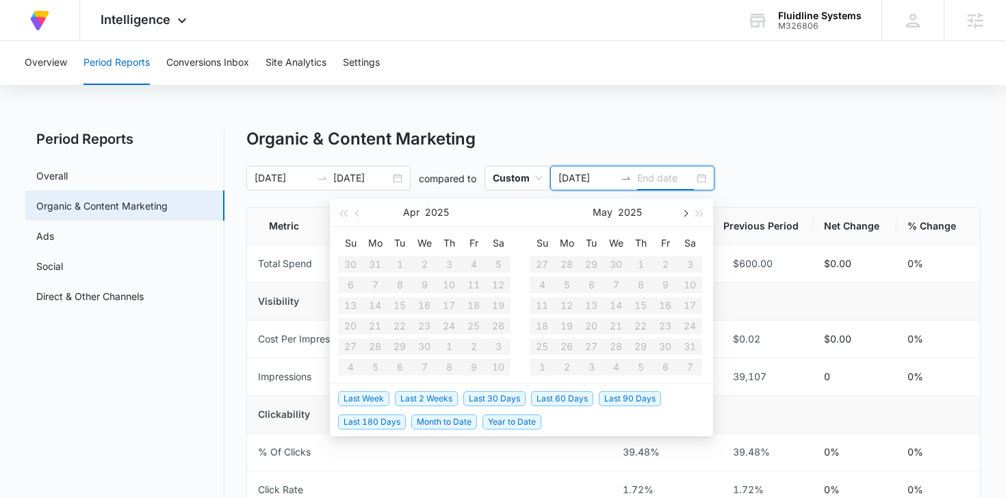
click at [685, 214] on span "button" at bounding box center [684, 213] width 7 height 7
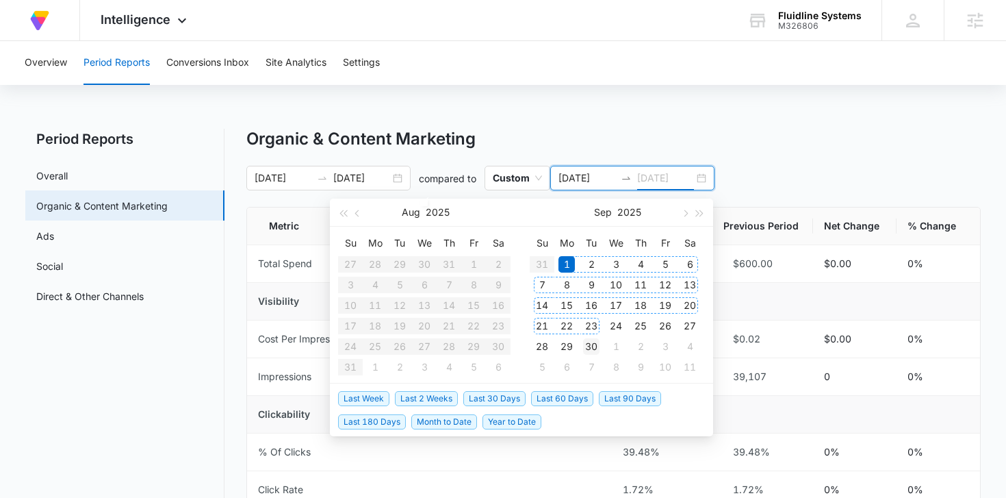
type input "[DATE]"
click at [594, 342] on div "30" at bounding box center [591, 346] width 16 height 16
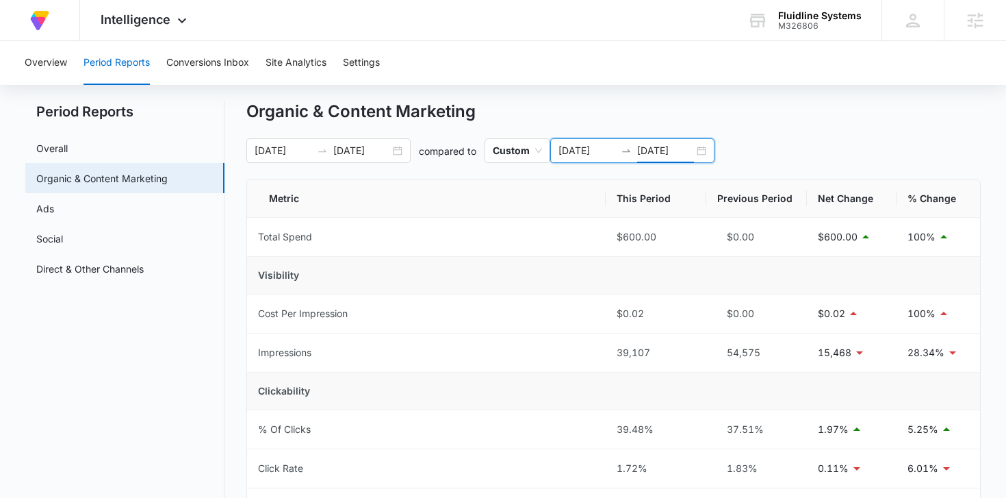
scroll to position [25, 0]
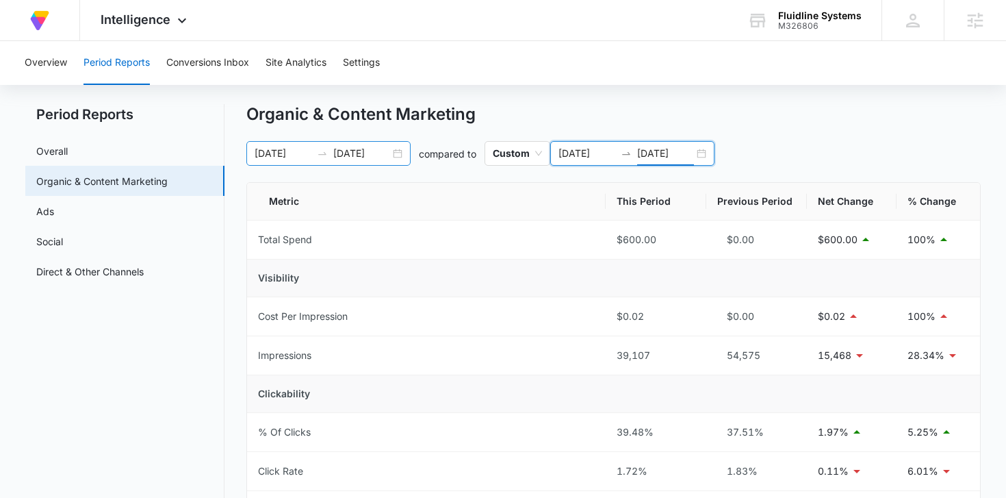
click at [394, 157] on div "[DATE] [DATE]" at bounding box center [328, 153] width 164 height 25
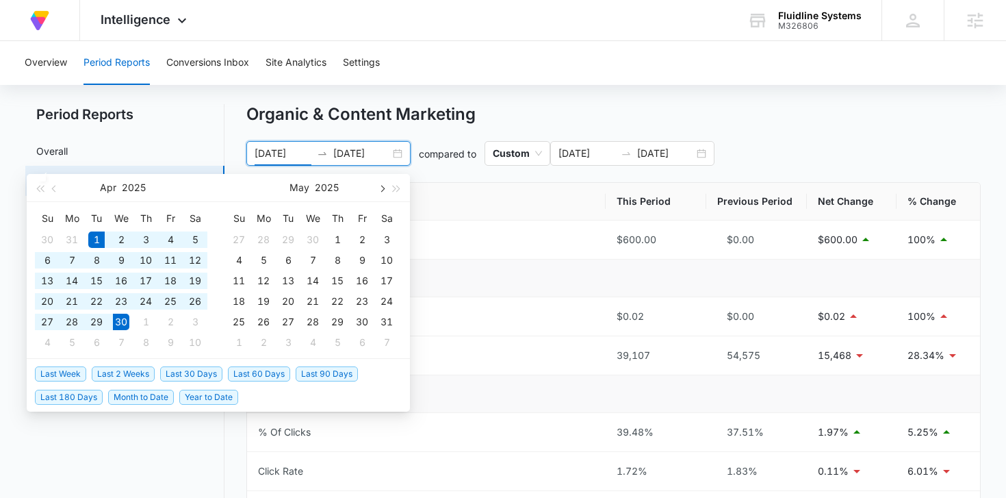
click at [378, 186] on button "button" at bounding box center [381, 187] width 15 height 27
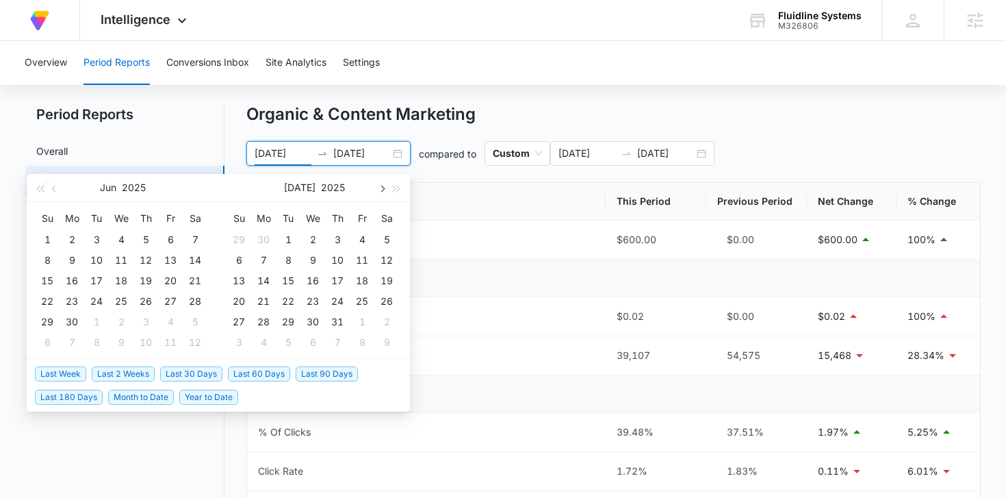
click at [378, 186] on button "button" at bounding box center [381, 187] width 15 height 27
type input "[DATE]"
click at [260, 235] on div "1" at bounding box center [263, 239] width 16 height 16
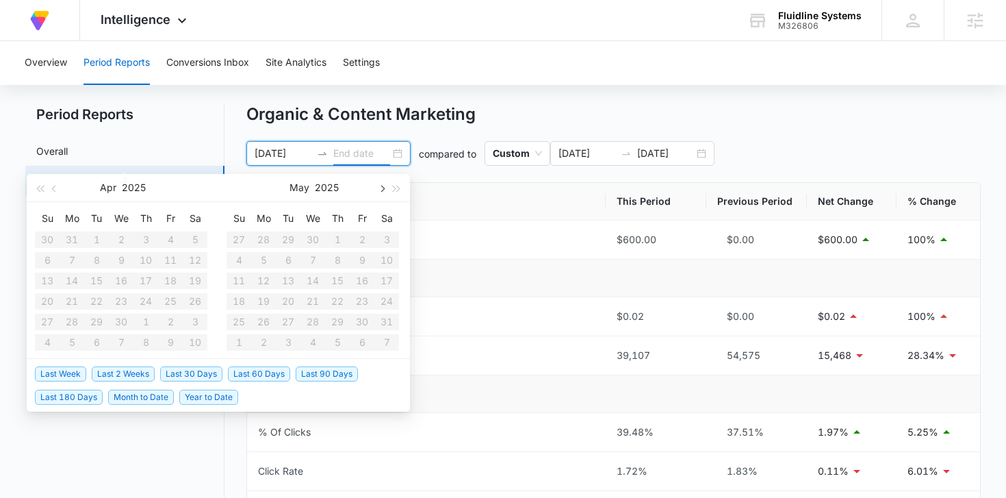
click at [381, 189] on span "button" at bounding box center [381, 188] width 7 height 7
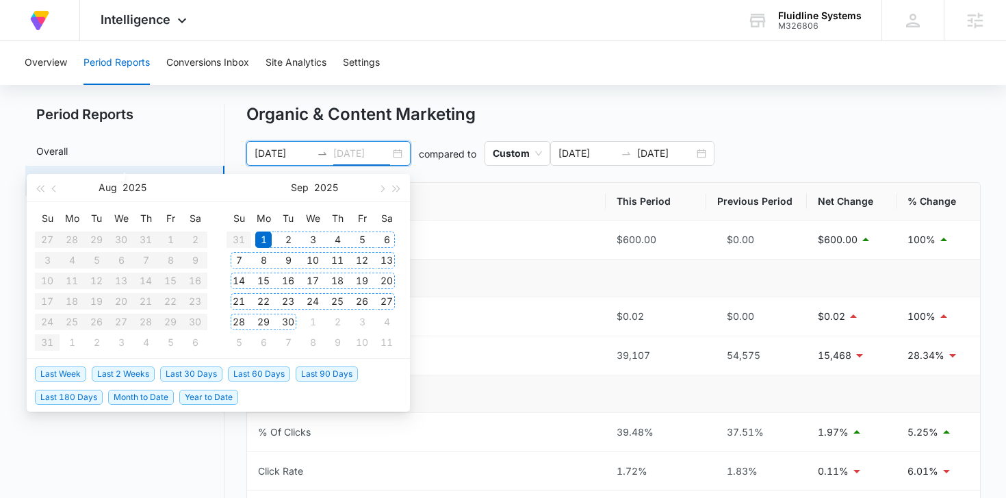
click at [290, 321] on div "30" at bounding box center [288, 322] width 16 height 16
type input "[DATE]"
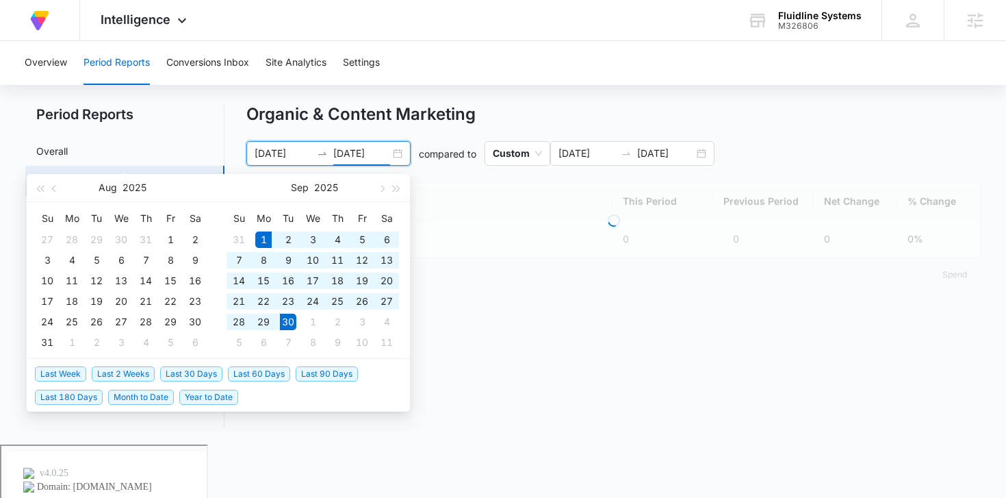
scroll to position [0, 0]
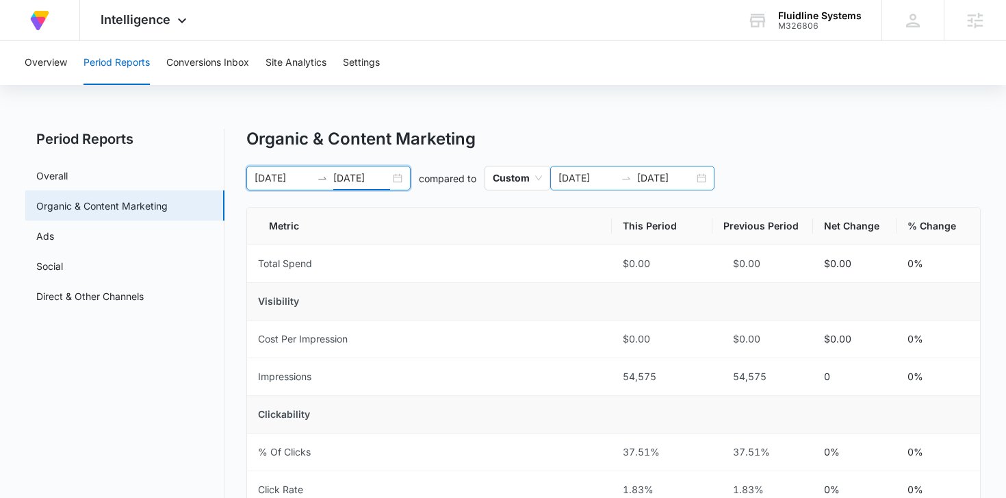
click at [700, 177] on div "[DATE] [DATE]" at bounding box center [632, 178] width 164 height 25
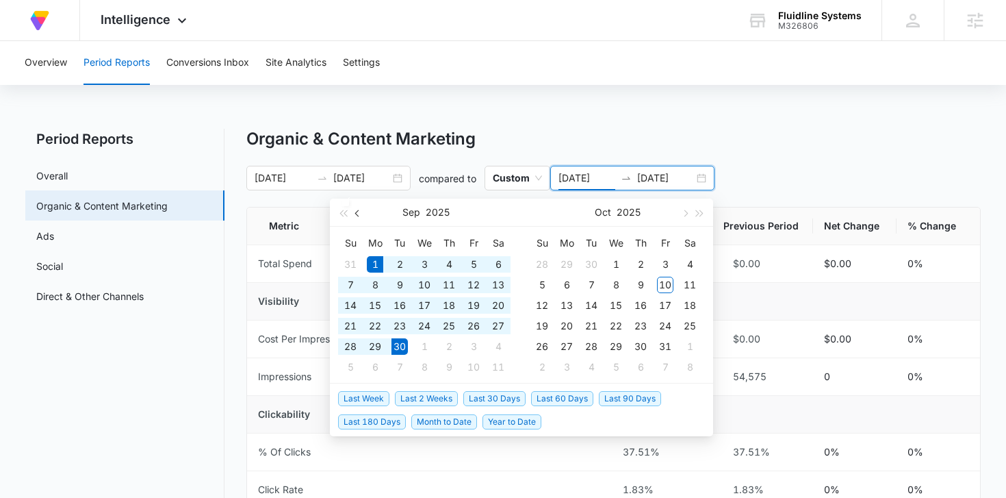
click at [359, 214] on span "button" at bounding box center [358, 213] width 7 height 7
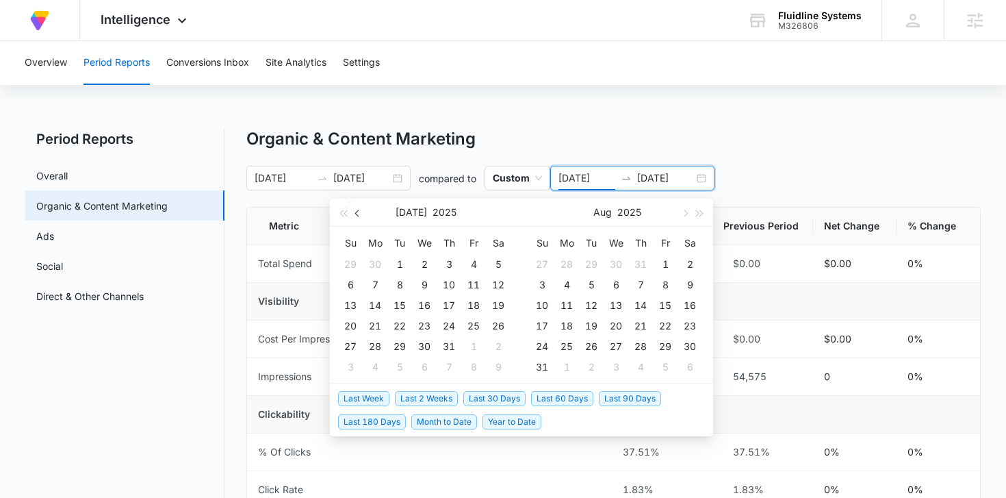
click at [359, 214] on span "button" at bounding box center [358, 213] width 7 height 7
type input "[DATE]"
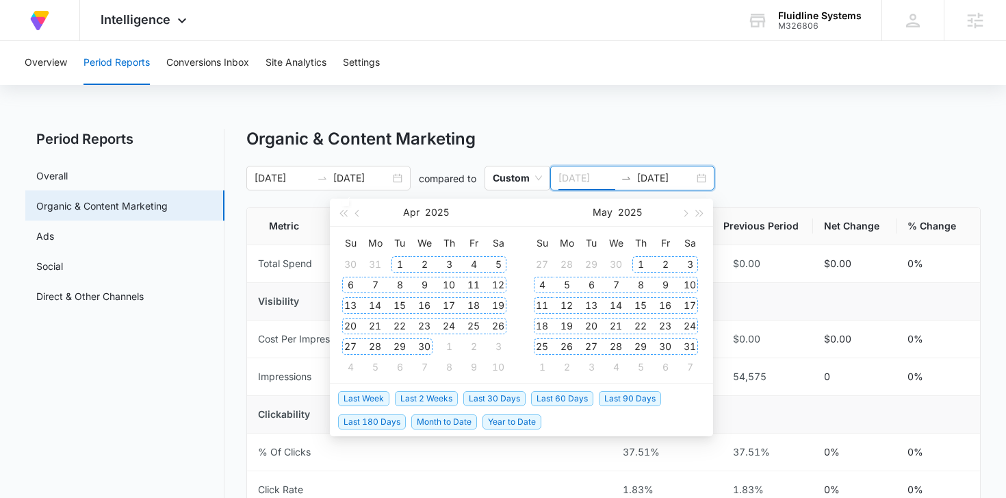
click at [402, 260] on div "1" at bounding box center [400, 264] width 16 height 16
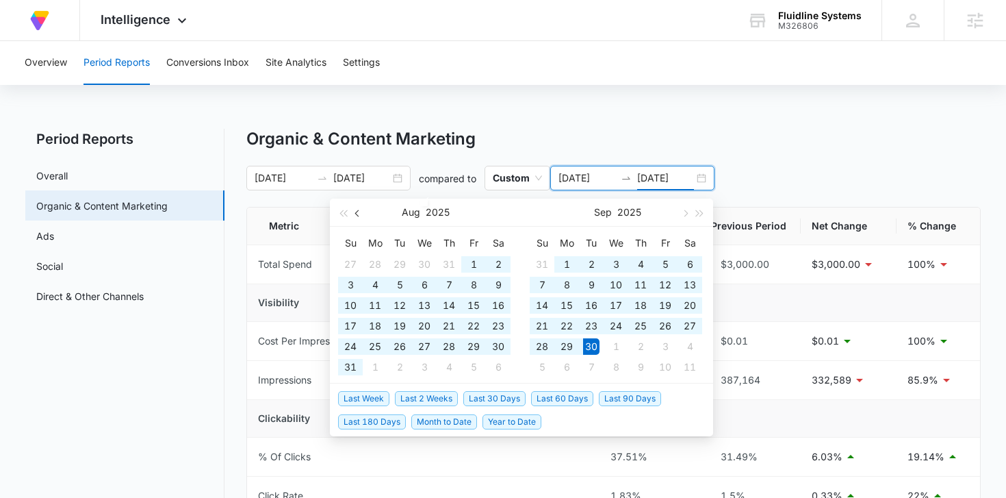
click at [357, 210] on span "button" at bounding box center [358, 213] width 7 height 7
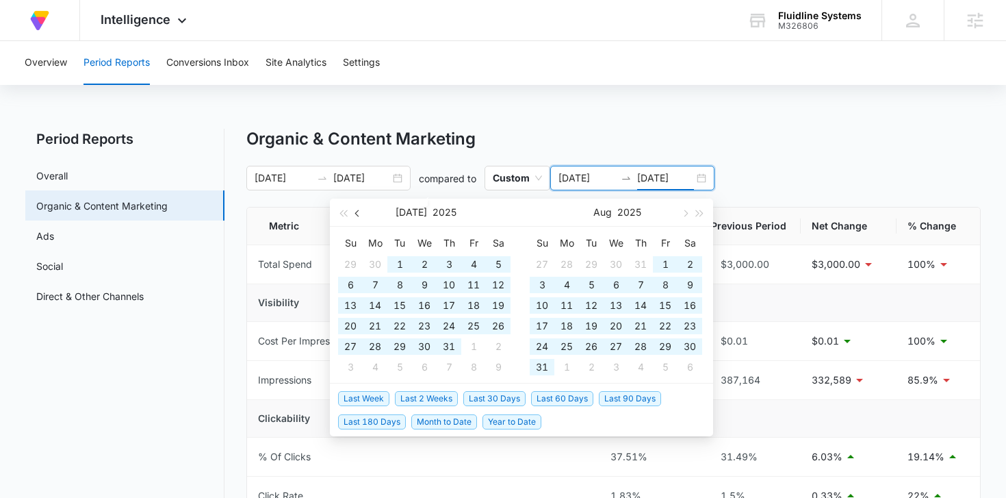
click at [357, 210] on span "button" at bounding box center [358, 213] width 7 height 7
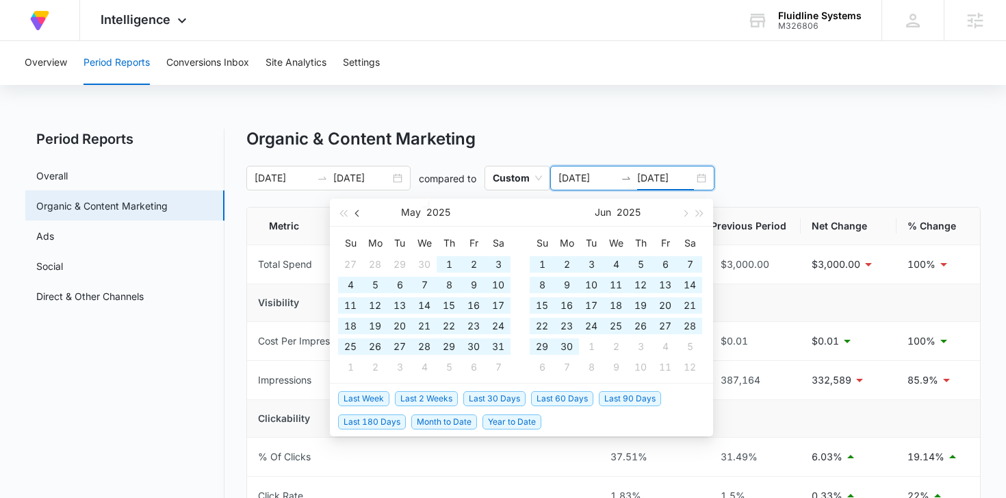
click at [357, 210] on span "button" at bounding box center [358, 213] width 7 height 7
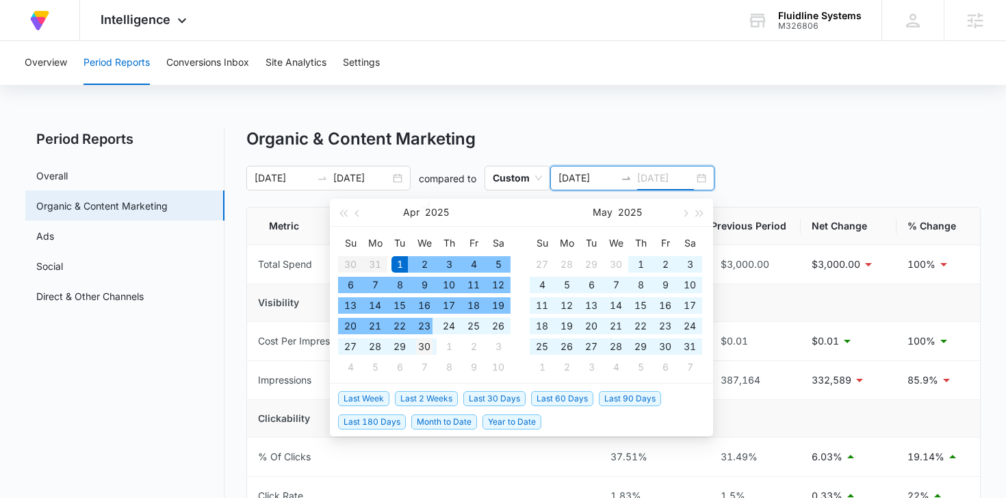
type input "[DATE]"
click at [428, 348] on div "30" at bounding box center [424, 346] width 16 height 16
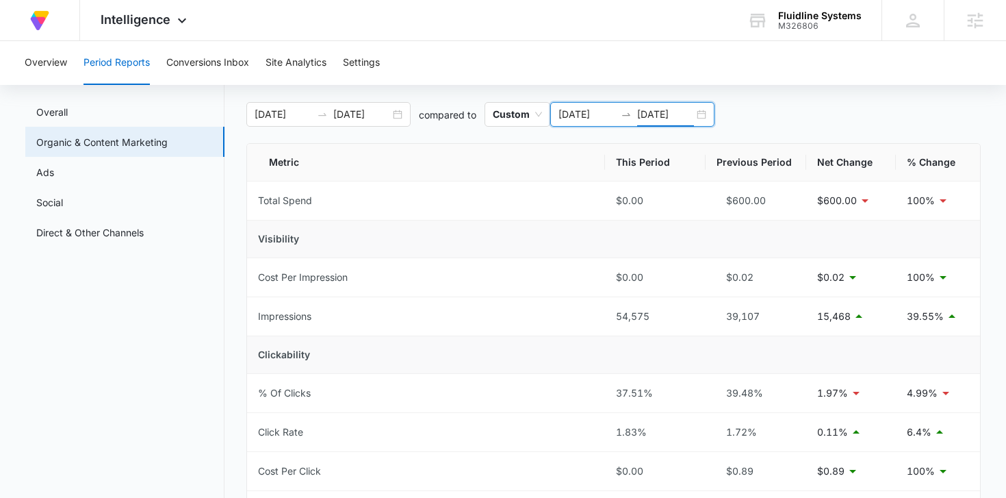
scroll to position [60, 0]
